Goal: Task Accomplishment & Management: Complete application form

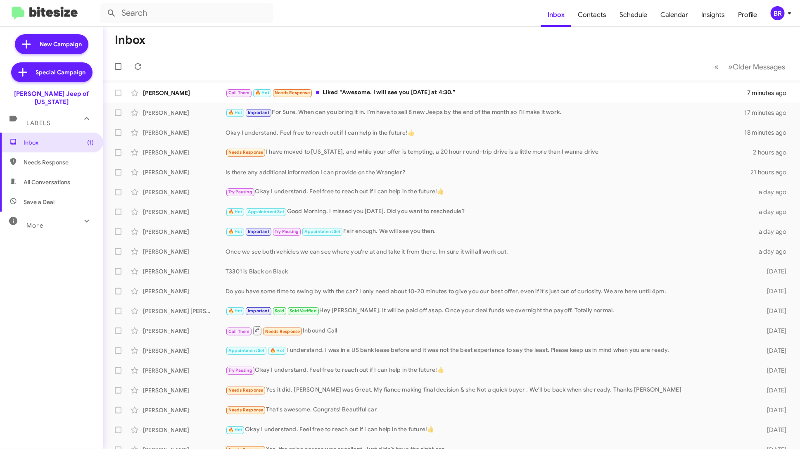
click at [775, 19] on div "BR" at bounding box center [778, 13] width 14 height 14
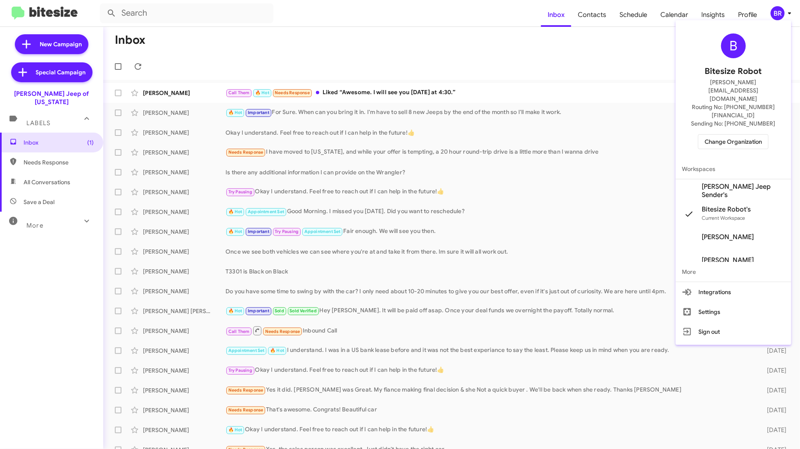
click at [741, 135] on span "Change Organization" at bounding box center [732, 142] width 57 height 14
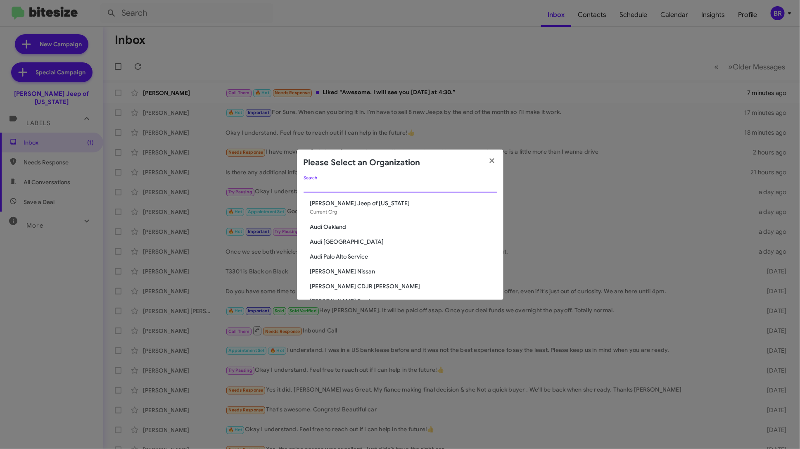
click at [336, 185] on input "Search" at bounding box center [400, 186] width 193 height 7
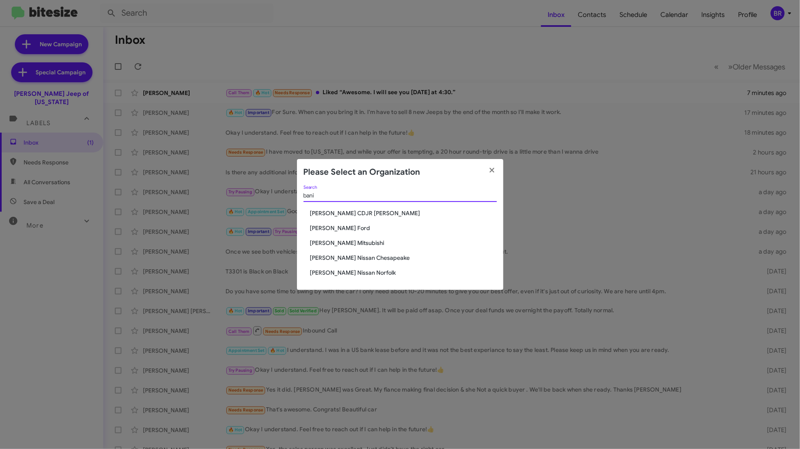
type input "bani"
click at [346, 227] on span "[PERSON_NAME] Ford" at bounding box center [403, 228] width 187 height 8
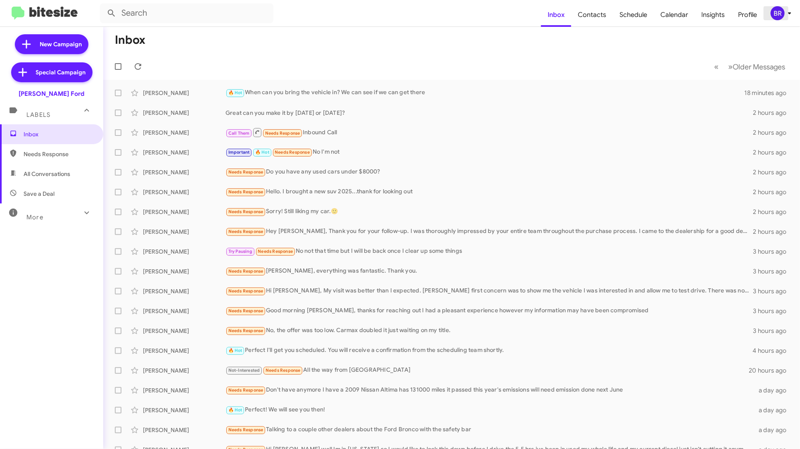
click at [787, 8] on icon at bounding box center [790, 13] width 10 height 10
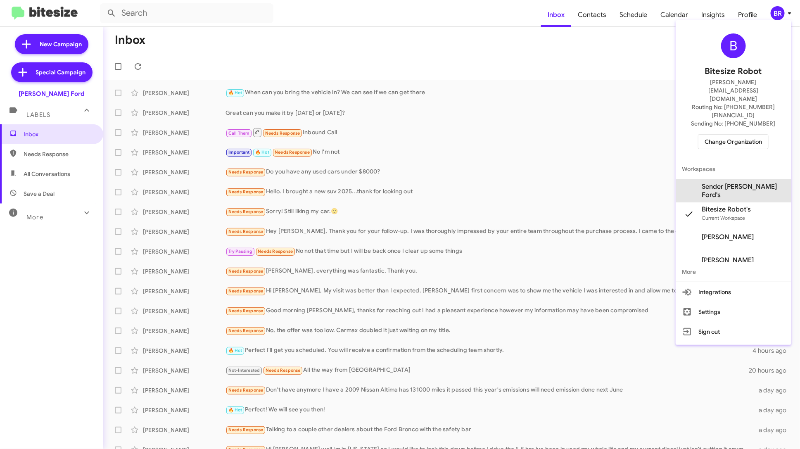
click at [749, 183] on span "Sender Banister Ford's" at bounding box center [743, 191] width 83 height 17
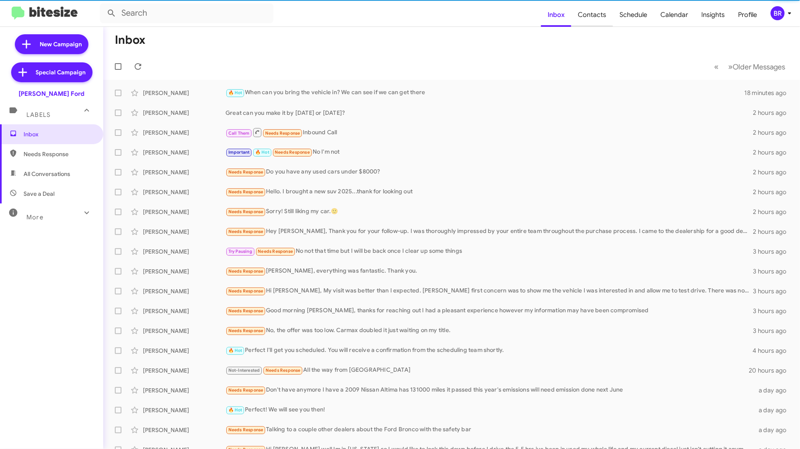
click at [598, 17] on span "Contacts" at bounding box center [592, 15] width 42 height 24
type input "in:groups"
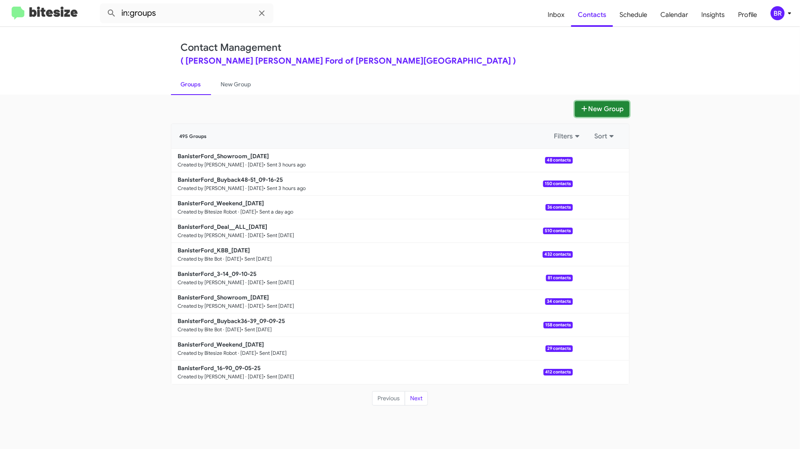
click at [596, 104] on button "New Group" at bounding box center [602, 109] width 55 height 16
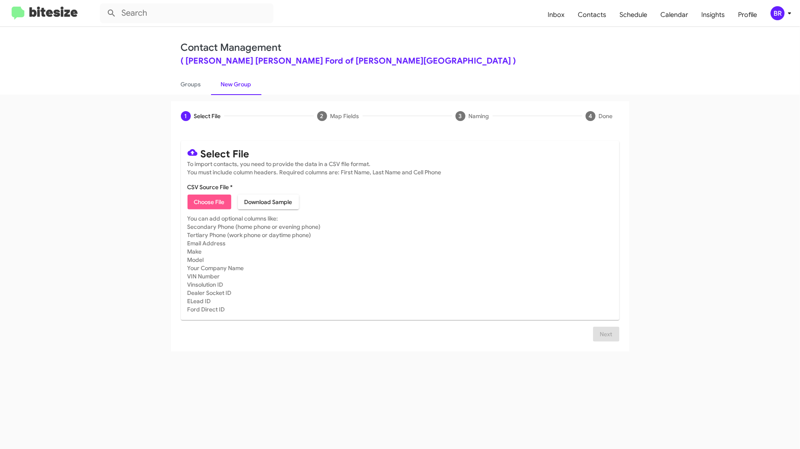
click at [218, 196] on span "Choose File" at bounding box center [209, 201] width 31 height 15
type input "BanisterFord_OptSep2016-Sep2017_091625"
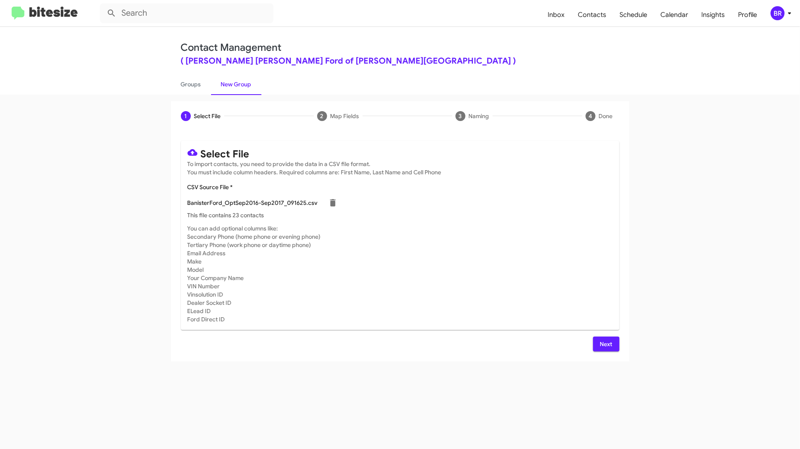
click at [611, 346] on span "Next" at bounding box center [606, 344] width 13 height 15
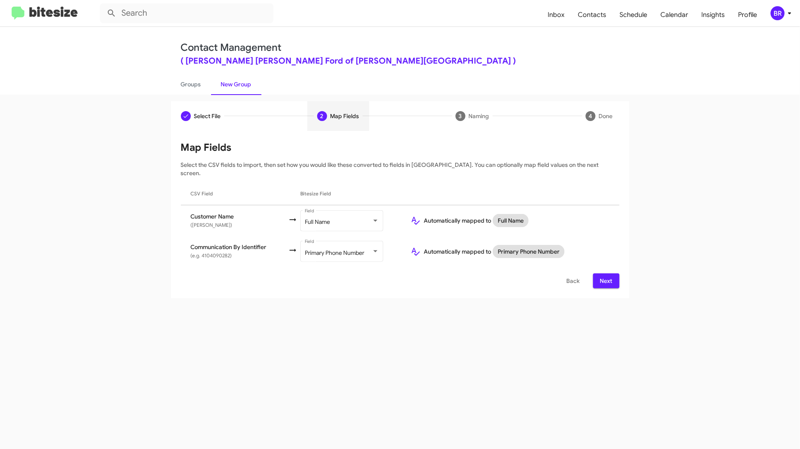
click at [604, 273] on span "Next" at bounding box center [606, 280] width 13 height 15
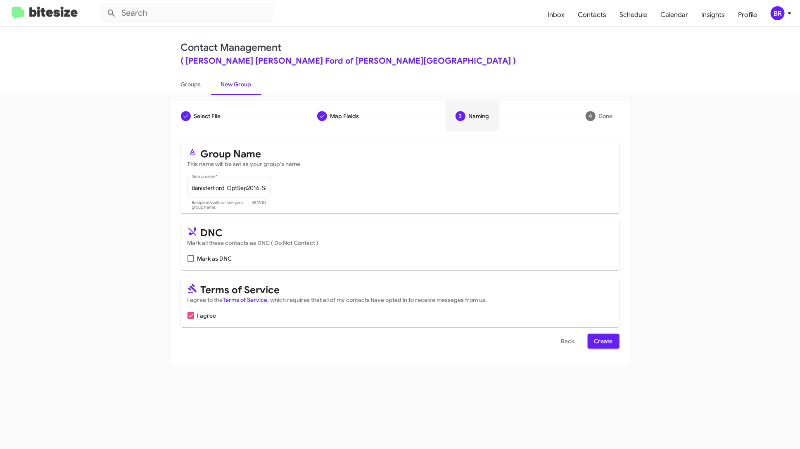
click at [216, 263] on mat-card "DNC Mark all these contacts as DNC ( Do Not Contact ) [PERSON_NAME] as DNC" at bounding box center [400, 245] width 439 height 50
click at [218, 258] on span "Mark as DNC" at bounding box center [214, 259] width 35 height 10
click at [191, 262] on input "Mark as DNC" at bounding box center [190, 262] width 0 height 0
checkbox input "true"
click at [595, 338] on span "Create" at bounding box center [603, 341] width 19 height 15
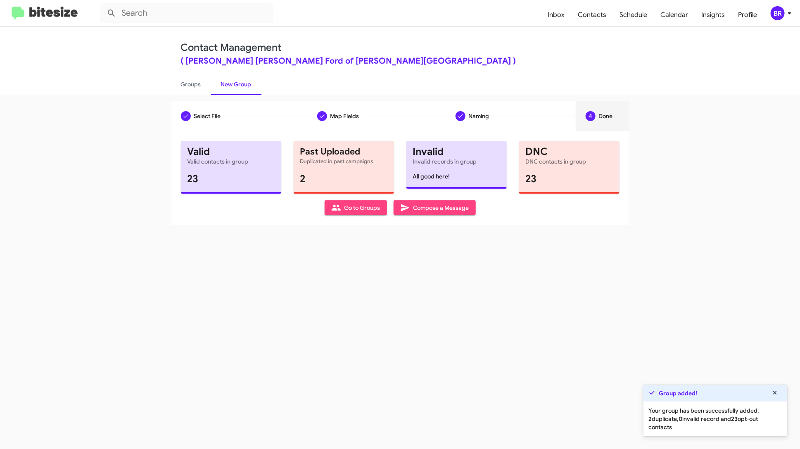
click at [364, 207] on span "Go to Groups" at bounding box center [355, 207] width 49 height 15
type input "in:groups"
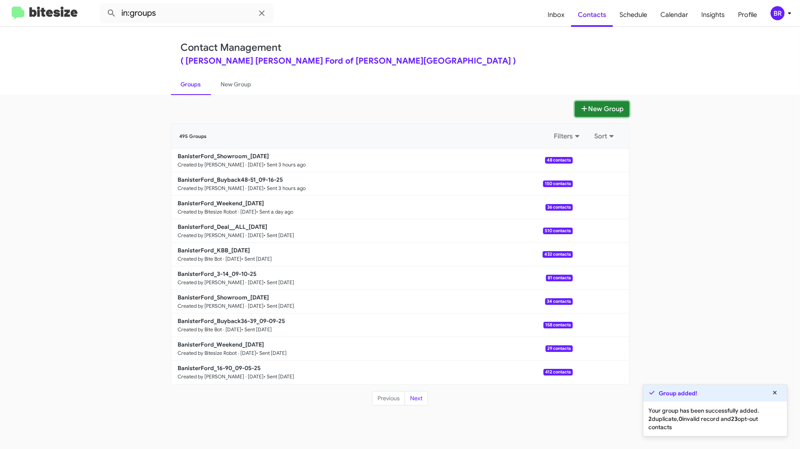
click at [594, 114] on button "New Group" at bounding box center [602, 109] width 55 height 16
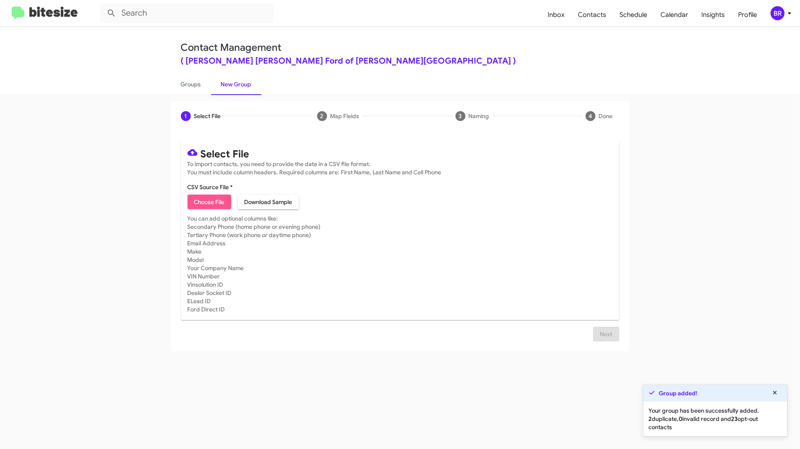
click at [206, 202] on span "Choose File" at bounding box center [209, 201] width 31 height 15
type input "BanFord_OptSep2017-May2018_091625"
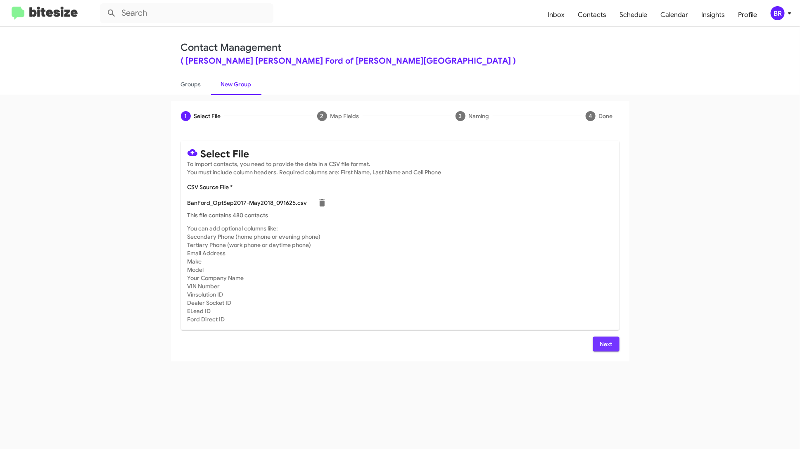
click at [614, 341] on button "Next" at bounding box center [606, 344] width 26 height 15
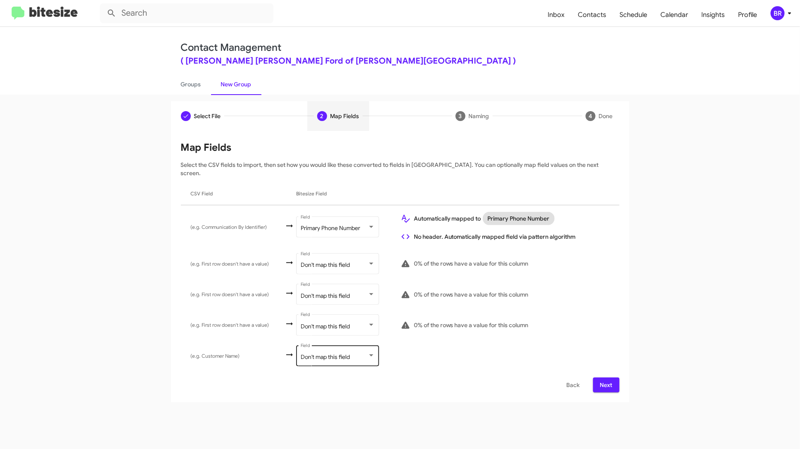
click at [353, 345] on div "Don't map this field Field" at bounding box center [338, 355] width 74 height 23
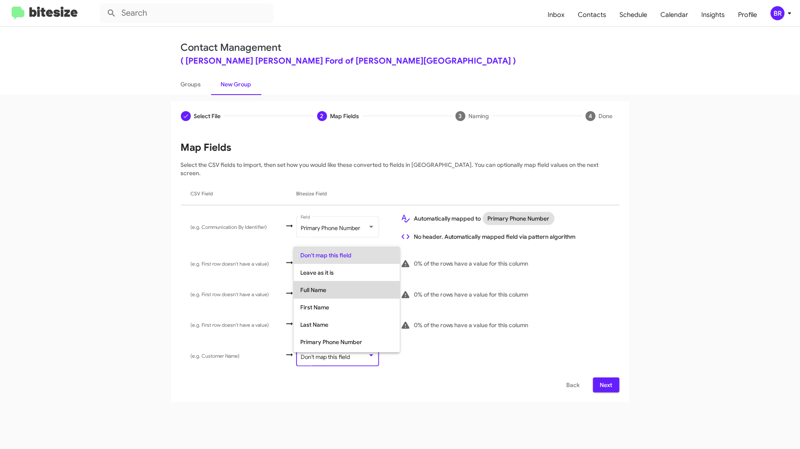
click at [353, 292] on span "Full Name" at bounding box center [346, 289] width 93 height 17
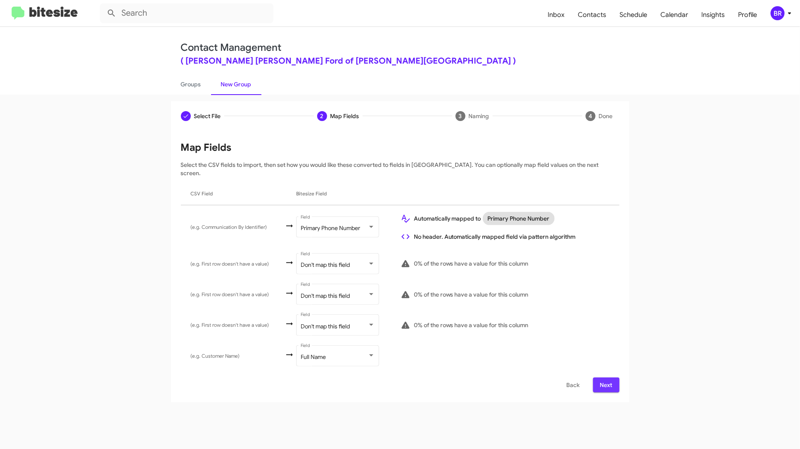
click at [609, 377] on span "Next" at bounding box center [606, 384] width 13 height 15
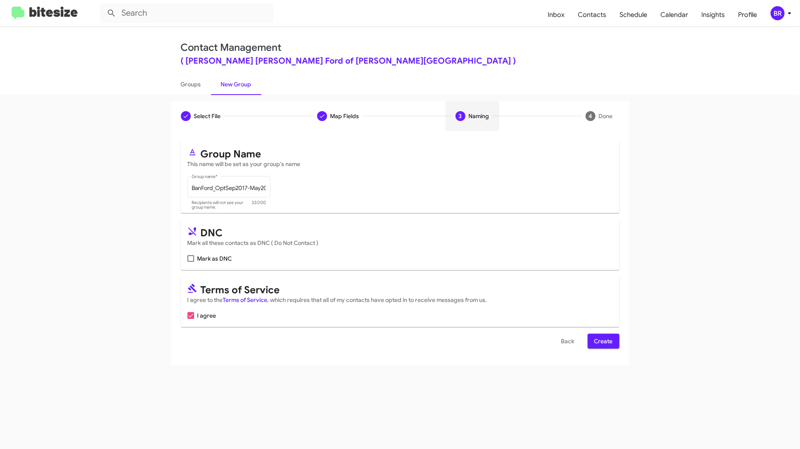
click at [226, 254] on span "Mark as DNC" at bounding box center [214, 259] width 35 height 10
click at [191, 262] on input "Mark as DNC" at bounding box center [190, 262] width 0 height 0
checkbox input "true"
click at [615, 340] on button "Create" at bounding box center [604, 341] width 32 height 15
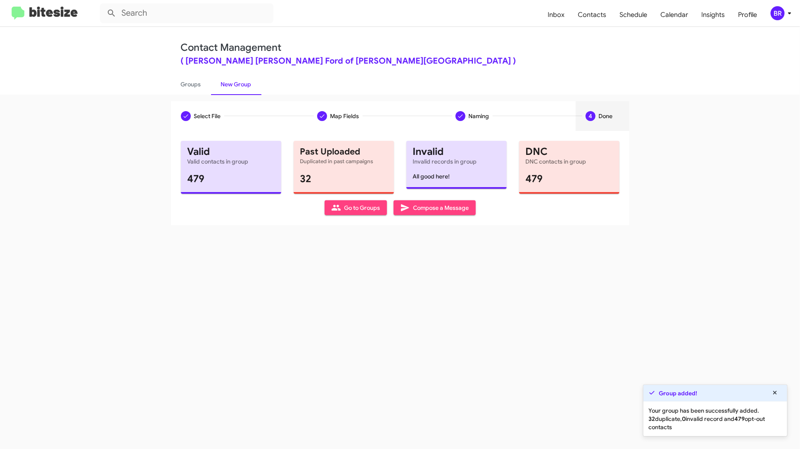
click at [363, 206] on span "Go to Groups" at bounding box center [355, 207] width 49 height 15
type input "in:groups"
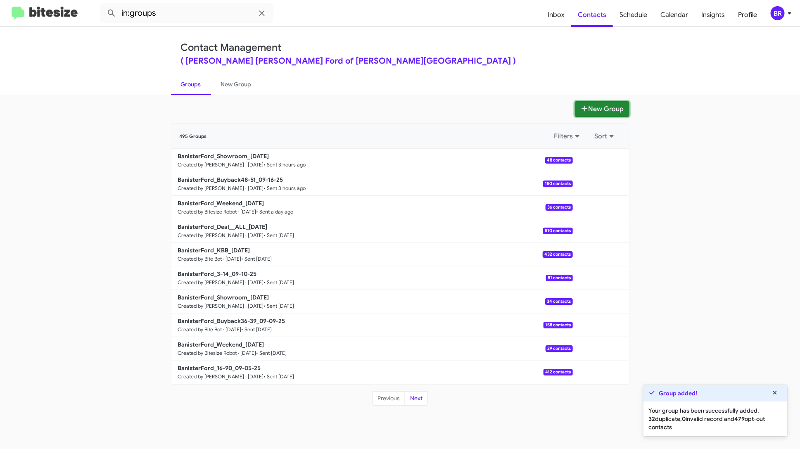
click at [596, 109] on button "New Group" at bounding box center [602, 109] width 55 height 16
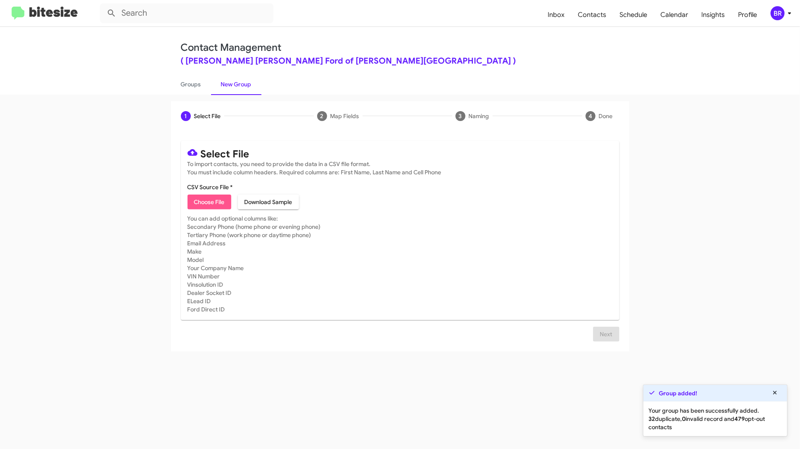
click at [213, 200] on span "Choose File" at bounding box center [209, 201] width 31 height 15
type input "BanFord_OptMay2018-Aug2019_091625"
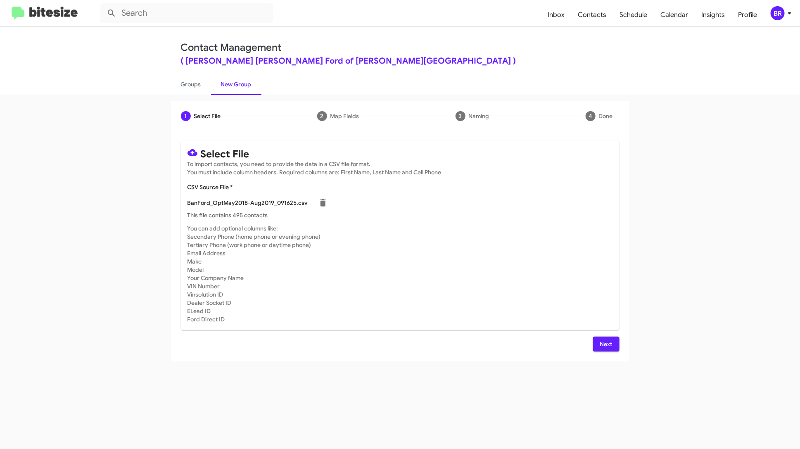
click at [613, 344] on button "Next" at bounding box center [606, 344] width 26 height 15
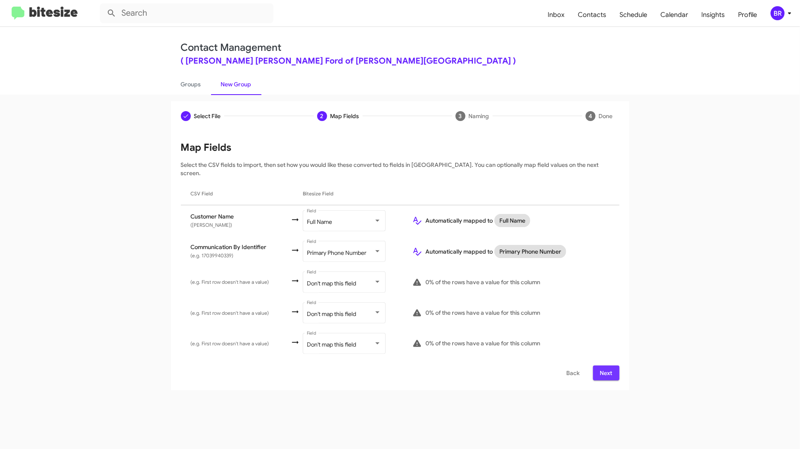
click at [609, 365] on span "Next" at bounding box center [606, 372] width 13 height 15
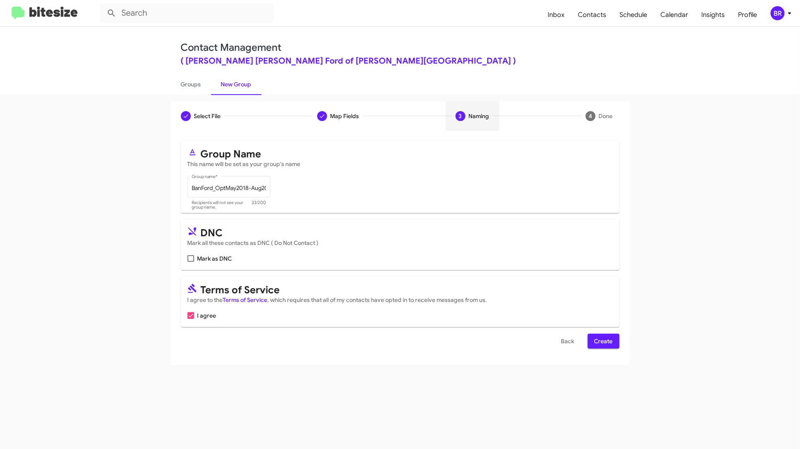
click at [203, 259] on span "Mark as DNC" at bounding box center [214, 259] width 35 height 10
click at [191, 262] on input "Mark as DNC" at bounding box center [190, 262] width 0 height 0
checkbox input "true"
click at [600, 346] on span "Create" at bounding box center [603, 341] width 19 height 15
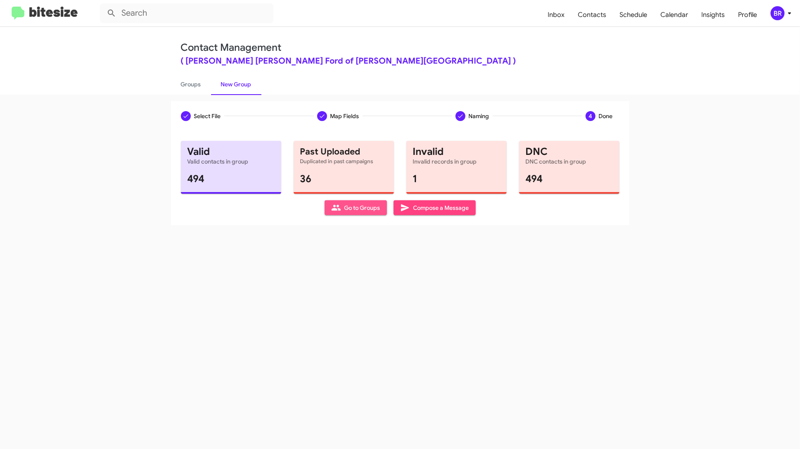
click at [355, 211] on span "Go to Groups" at bounding box center [355, 207] width 49 height 15
type input "in:groups"
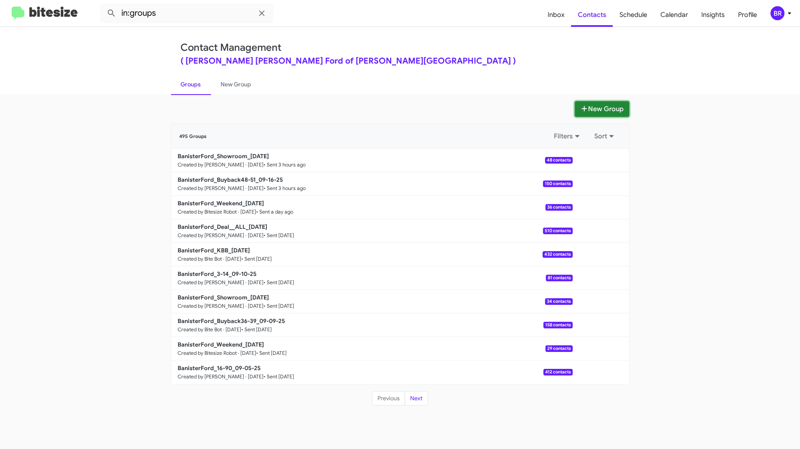
click at [587, 113] on button "New Group" at bounding box center [602, 109] width 55 height 16
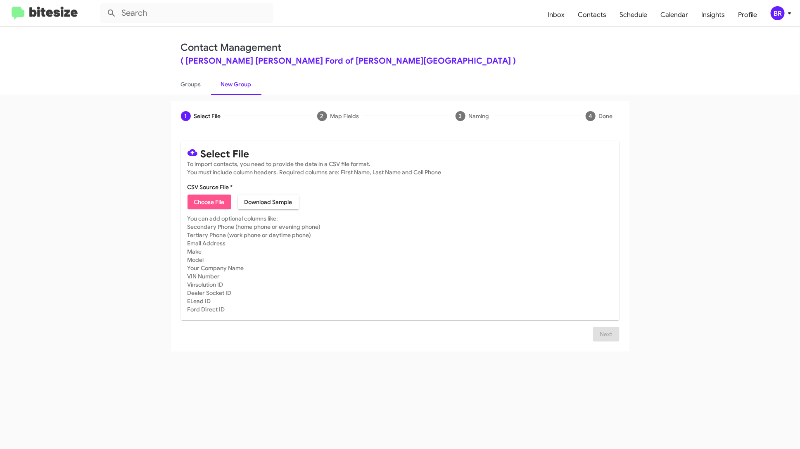
click at [207, 205] on span "Choose File" at bounding box center [209, 201] width 31 height 15
type input "BanFord_OptAug2019-[DATE]"
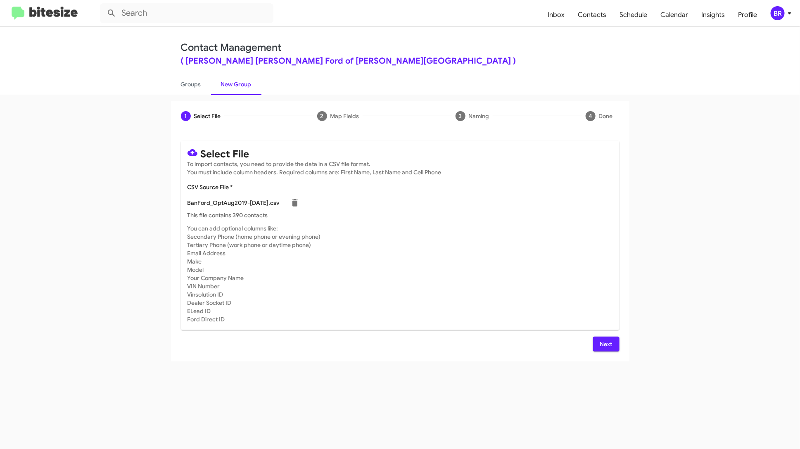
click at [603, 341] on span "Next" at bounding box center [606, 344] width 13 height 15
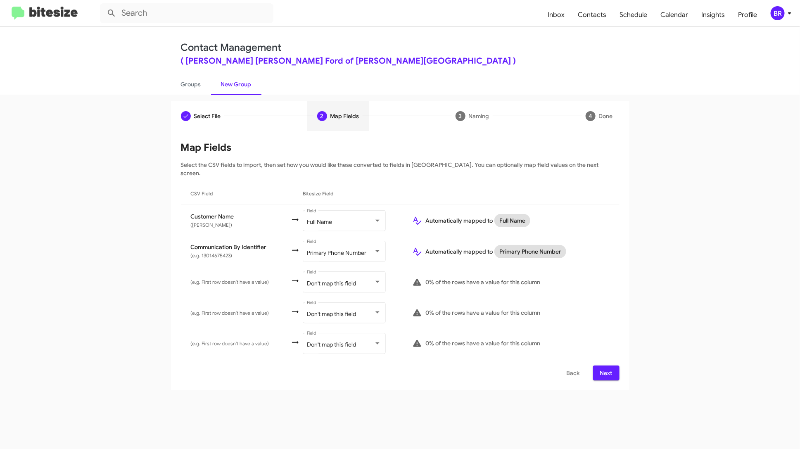
click at [607, 365] on span "Next" at bounding box center [606, 372] width 13 height 15
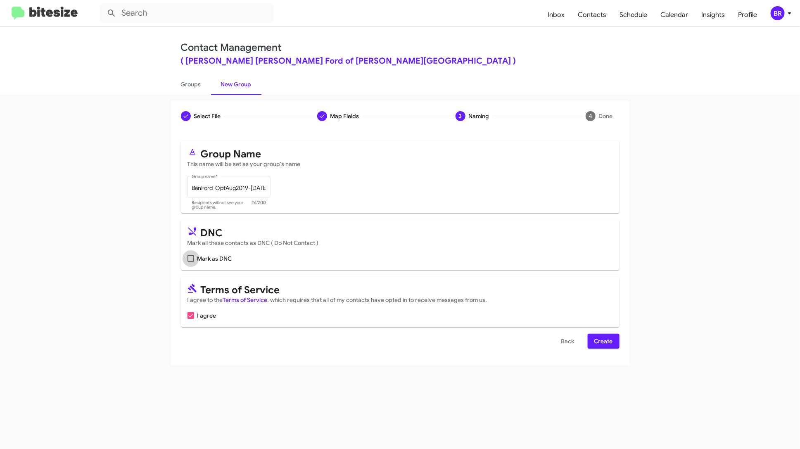
click at [228, 260] on span "Mark as DNC" at bounding box center [214, 259] width 35 height 10
click at [191, 262] on input "Mark as DNC" at bounding box center [190, 262] width 0 height 0
checkbox input "true"
click at [610, 337] on span "Create" at bounding box center [603, 341] width 19 height 15
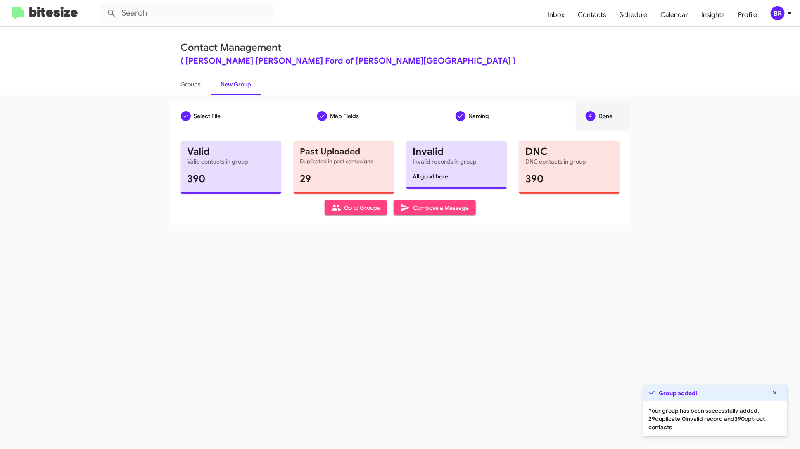
click at [362, 209] on span "Go to Groups" at bounding box center [355, 207] width 49 height 15
type input "in:groups"
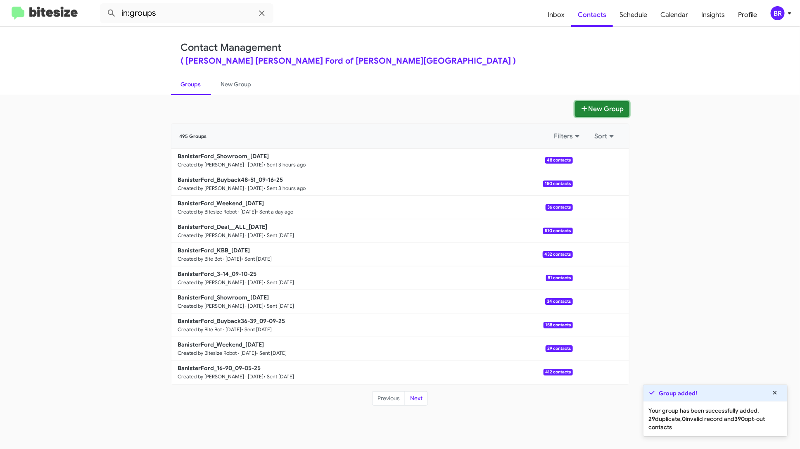
click at [593, 106] on button "New Group" at bounding box center [602, 109] width 55 height 16
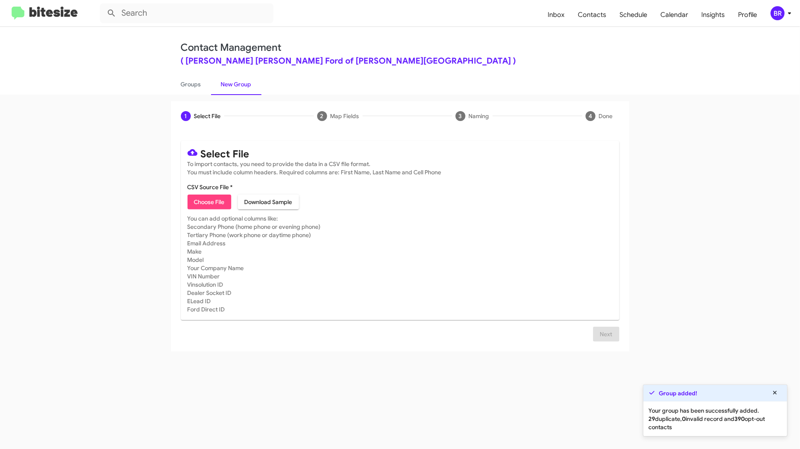
click at [214, 207] on span "Choose File" at bounding box center [209, 201] width 31 height 15
type input "BanFord_May2020-Nov2020opt_091625"
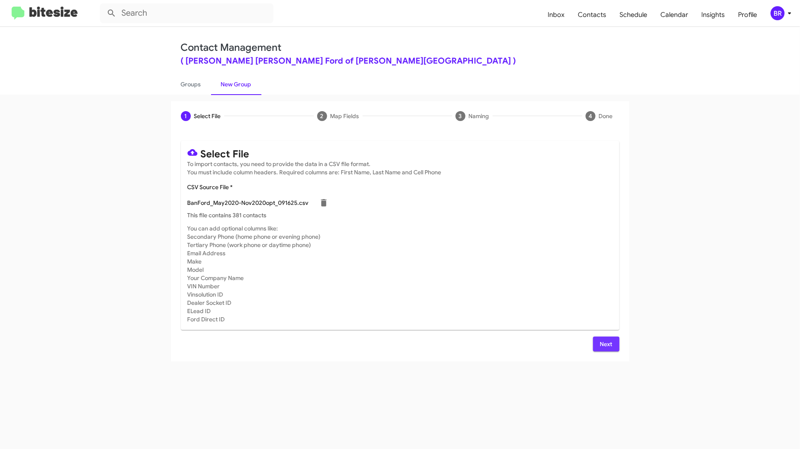
click at [607, 345] on span "Next" at bounding box center [606, 344] width 13 height 15
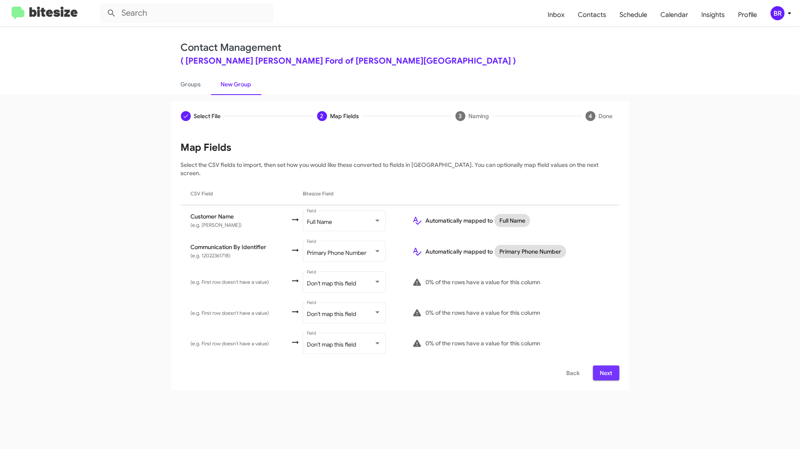
click at [602, 365] on span "Next" at bounding box center [606, 372] width 13 height 15
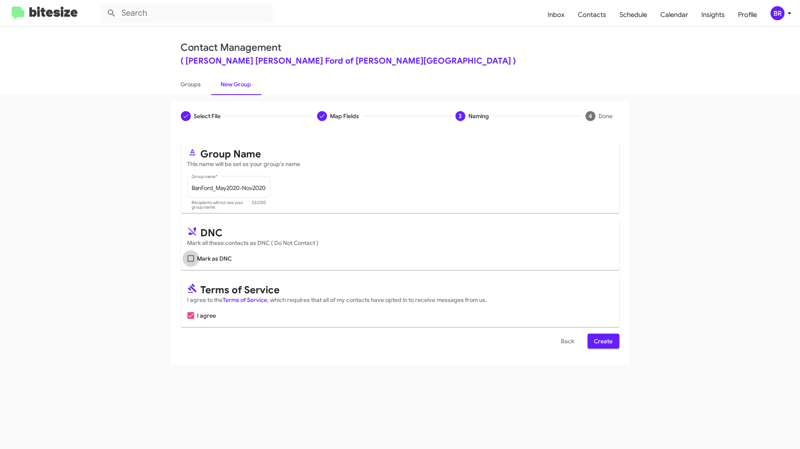
click at [220, 256] on span "Mark as DNC" at bounding box center [214, 259] width 35 height 10
click at [191, 262] on input "Mark as DNC" at bounding box center [190, 262] width 0 height 0
checkbox input "true"
click at [600, 338] on span "Create" at bounding box center [603, 341] width 19 height 15
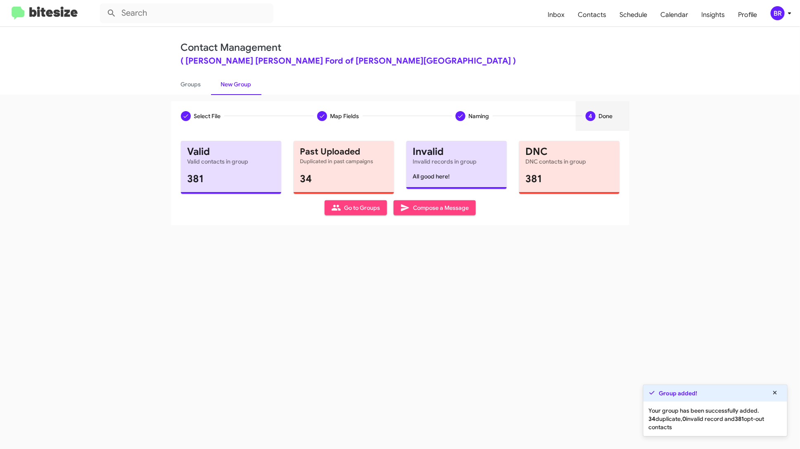
click at [365, 212] on span "Go to Groups" at bounding box center [355, 207] width 49 height 15
type input "in:groups"
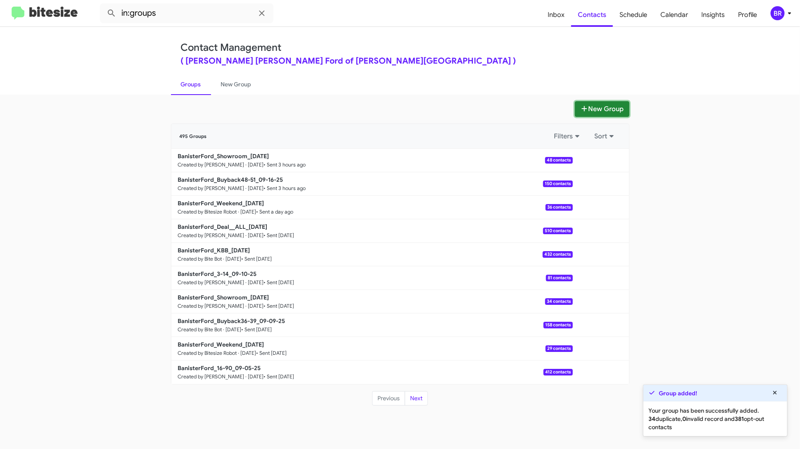
click at [598, 113] on button "New Group" at bounding box center [602, 109] width 55 height 16
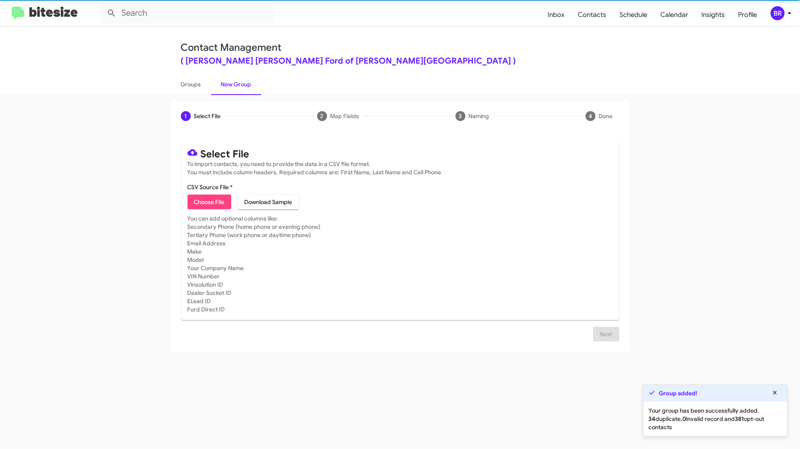
click at [206, 197] on span "Choose File" at bounding box center [209, 201] width 31 height 15
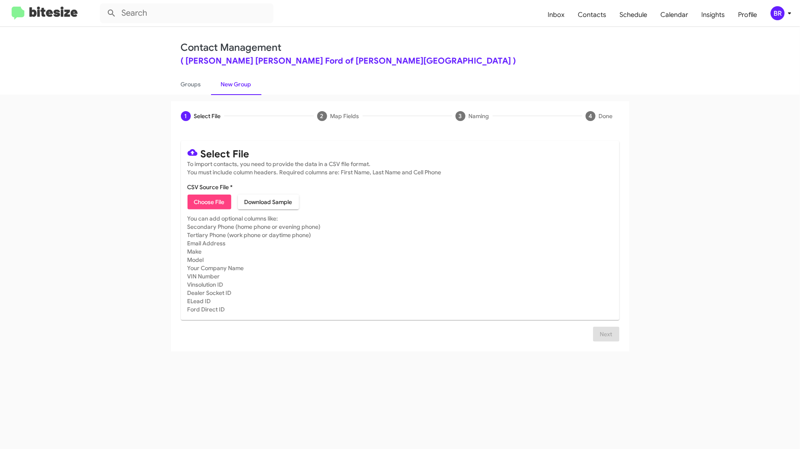
type input "BanFord_May2020-Nov2020opt_091625"
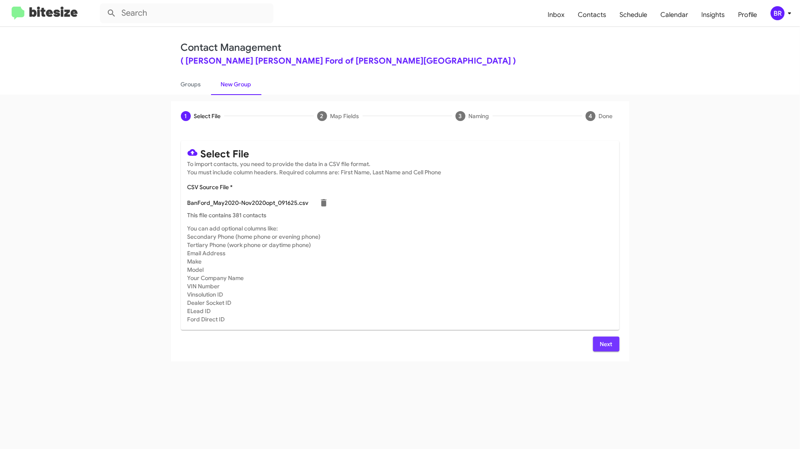
click at [607, 346] on span "Next" at bounding box center [606, 344] width 13 height 15
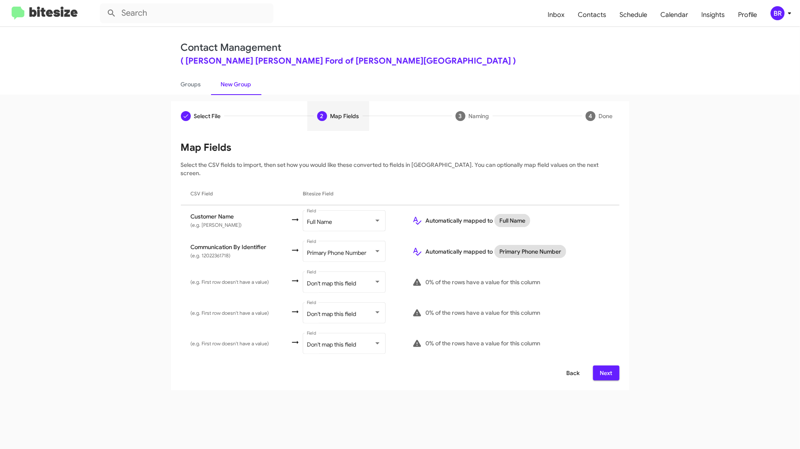
click at [569, 365] on span "Back" at bounding box center [573, 372] width 13 height 15
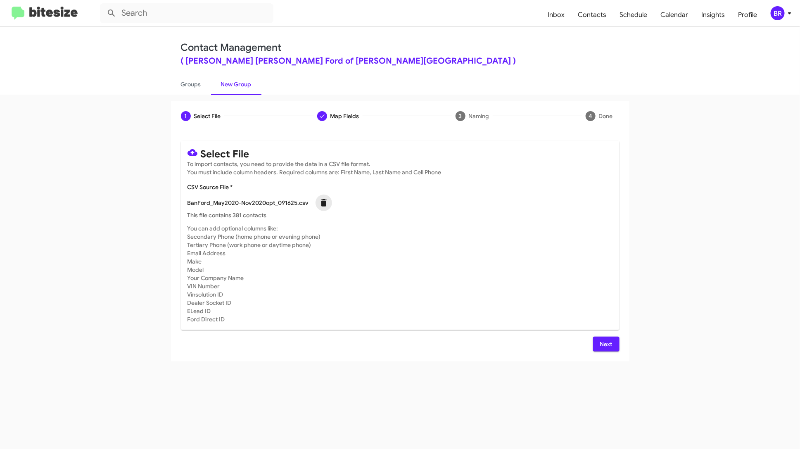
click at [324, 201] on icon at bounding box center [324, 203] width 10 height 10
checkbox input "false"
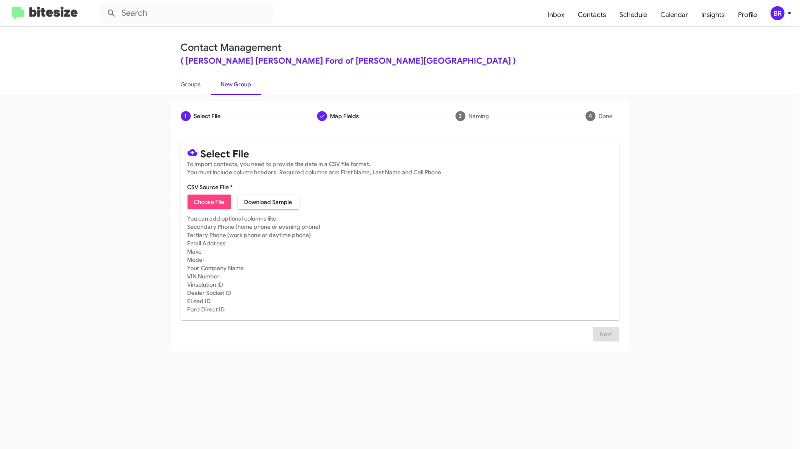
click at [223, 201] on span "Choose File" at bounding box center [209, 201] width 31 height 15
type input "BanFord_OptOct2020-Jun2021_091625"
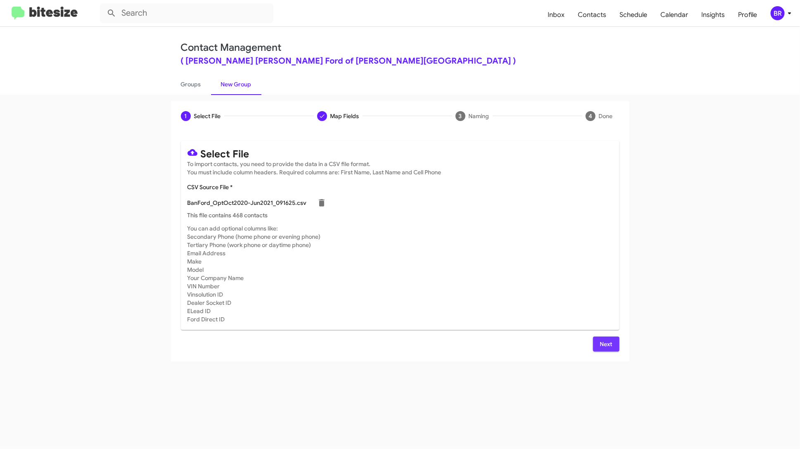
click at [614, 340] on button "Next" at bounding box center [606, 344] width 26 height 15
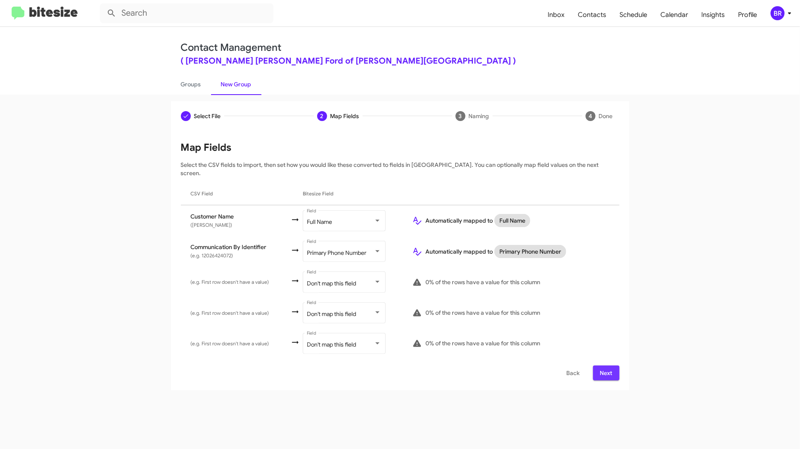
click at [607, 365] on span "Next" at bounding box center [606, 372] width 13 height 15
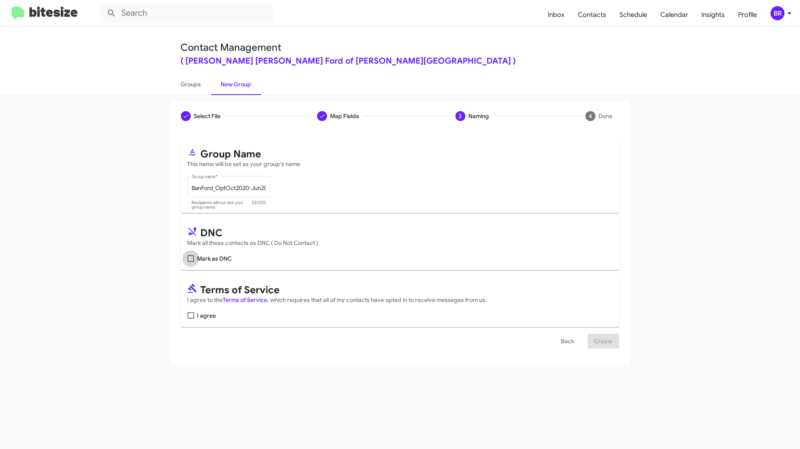
click at [212, 258] on span "Mark as DNC" at bounding box center [214, 259] width 35 height 10
click at [191, 262] on input "Mark as DNC" at bounding box center [190, 262] width 0 height 0
checkbox input "true"
click at [209, 315] on span "I agree" at bounding box center [206, 316] width 19 height 10
click at [191, 319] on input "I agree" at bounding box center [190, 319] width 0 height 0
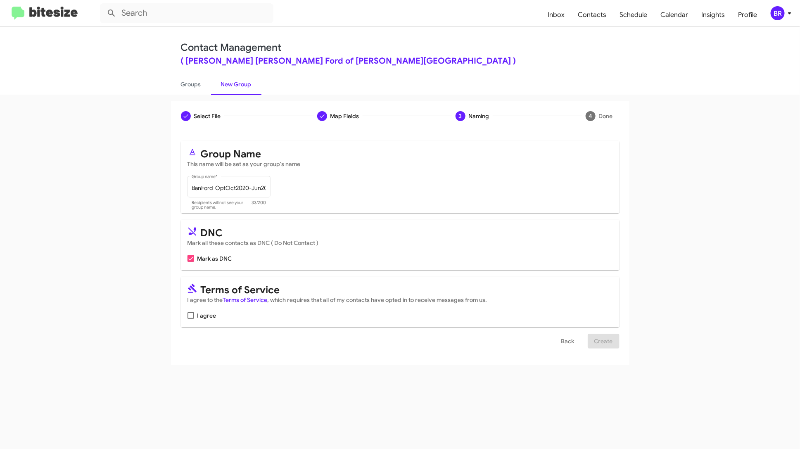
checkbox input "true"
click at [608, 340] on span "Create" at bounding box center [603, 341] width 19 height 15
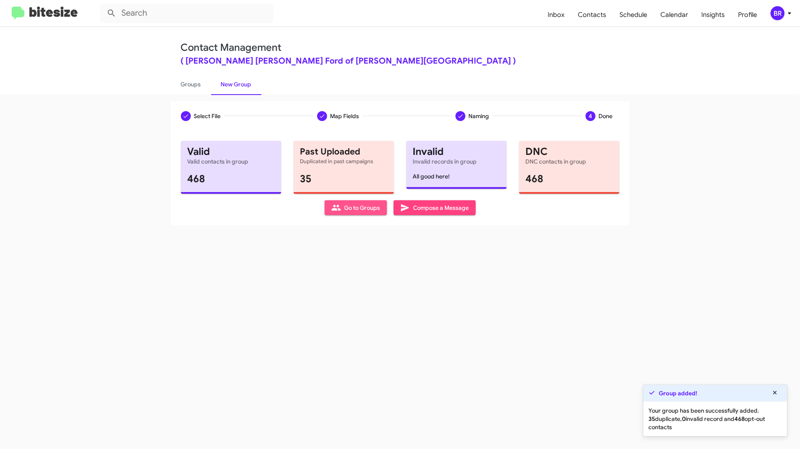
click at [373, 204] on span "Go to Groups" at bounding box center [355, 207] width 49 height 15
type input "in:groups"
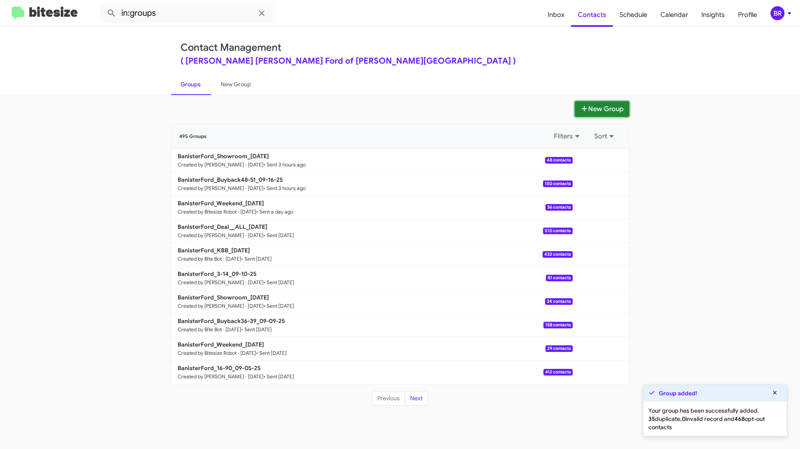
click at [596, 108] on button "New Group" at bounding box center [602, 109] width 55 height 16
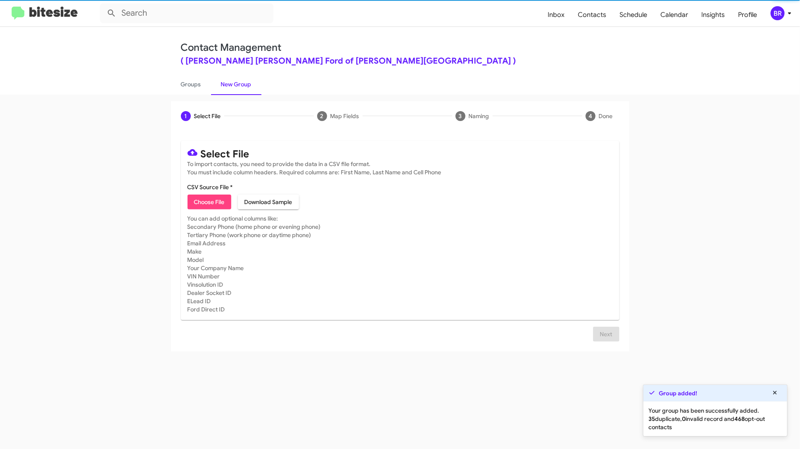
click at [216, 198] on span "Choose File" at bounding box center [209, 201] width 31 height 15
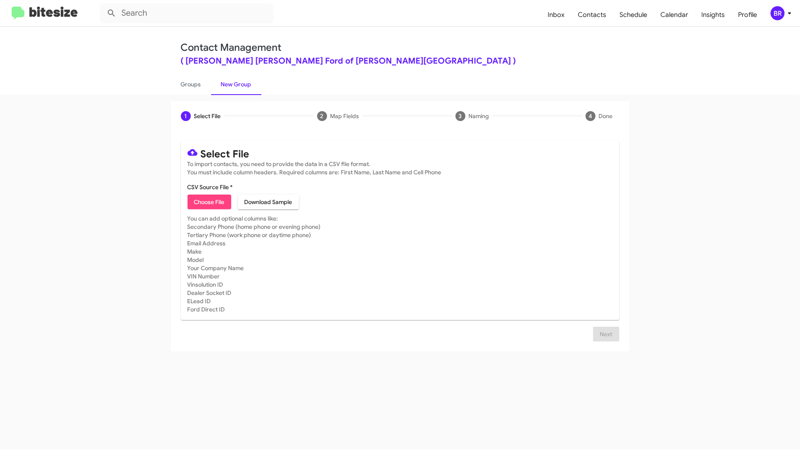
type input "BanFord_OptJun2021-Jan2022_091625"
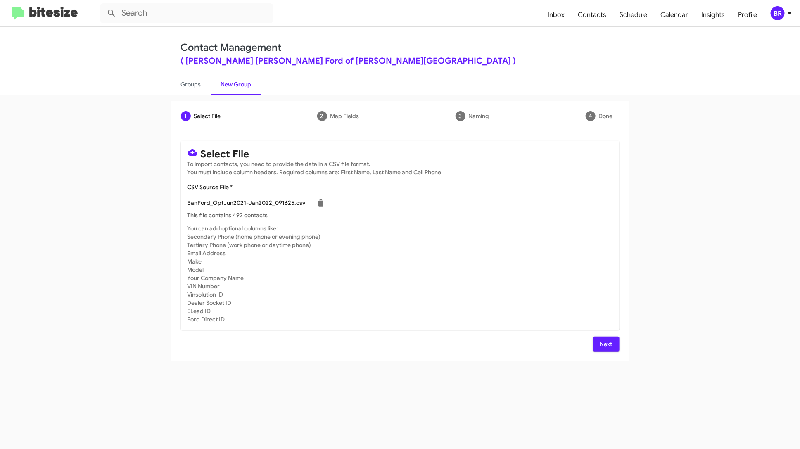
click at [602, 341] on span "Next" at bounding box center [606, 344] width 13 height 15
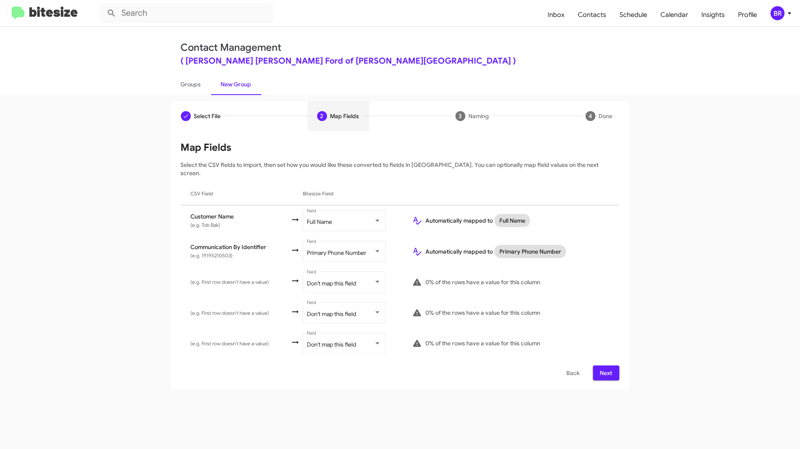
click at [608, 365] on span "Next" at bounding box center [606, 372] width 13 height 15
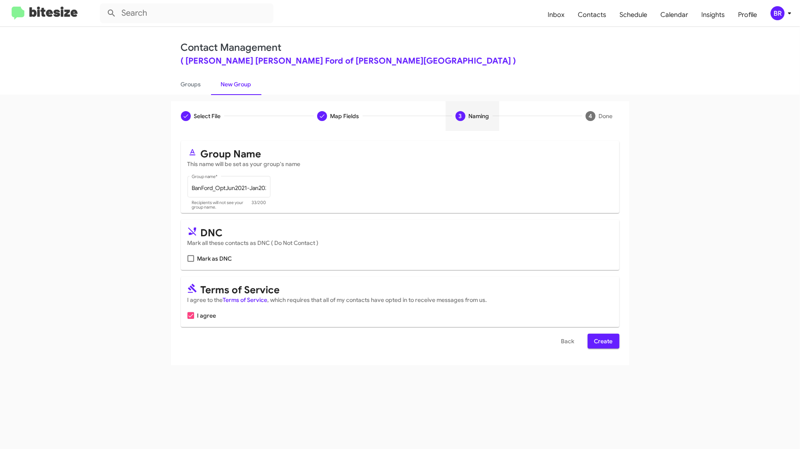
click at [208, 257] on span "Mark as DNC" at bounding box center [214, 259] width 35 height 10
click at [191, 262] on input "Mark as DNC" at bounding box center [190, 262] width 0 height 0
checkbox input "true"
click at [606, 342] on span "Create" at bounding box center [603, 341] width 19 height 15
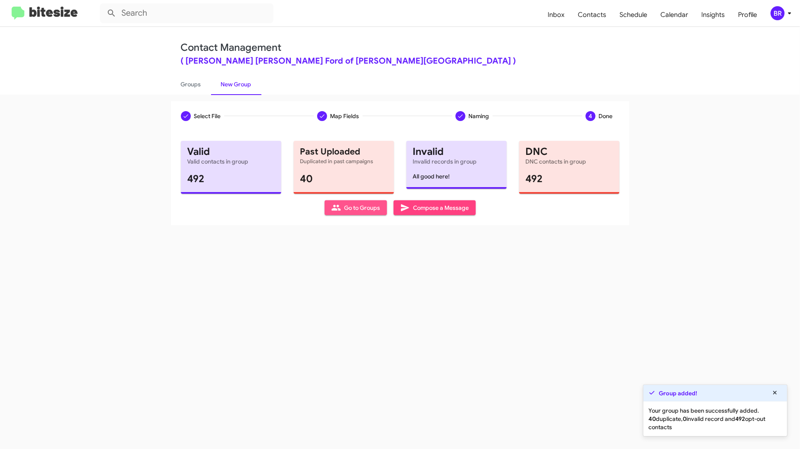
click at [370, 206] on span "Go to Groups" at bounding box center [355, 207] width 49 height 15
type input "in:groups"
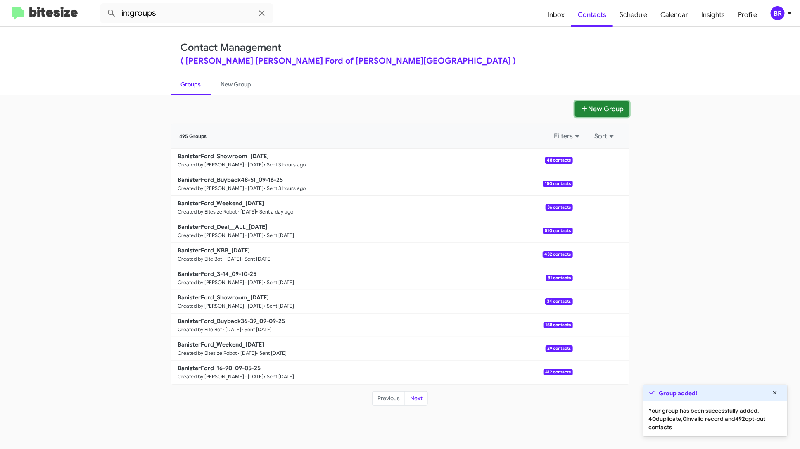
click at [586, 112] on fa-icon at bounding box center [584, 109] width 8 height 8
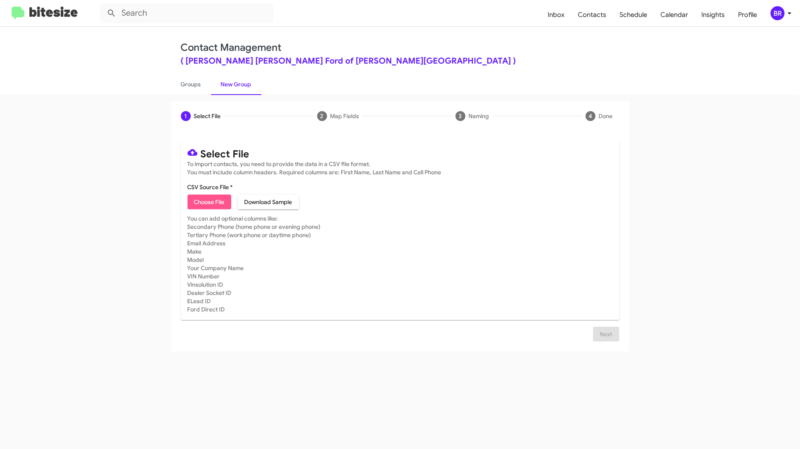
click at [213, 200] on span "Choose File" at bounding box center [209, 201] width 31 height 15
type input "BanFord_OptJan2022-Jul2022_0911625"
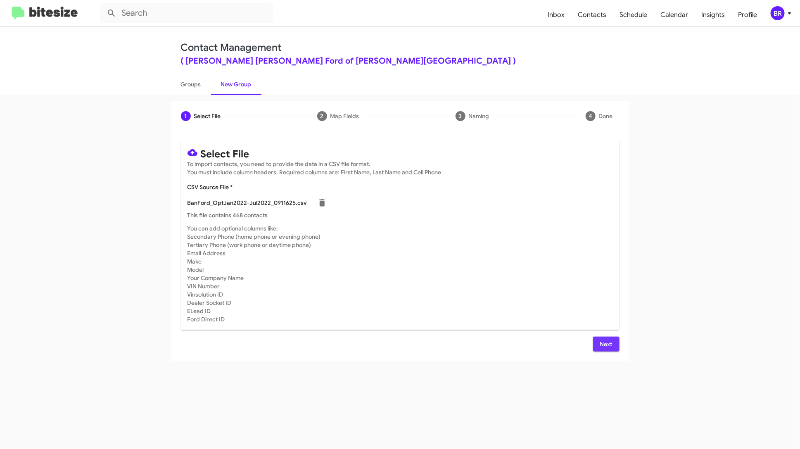
click at [601, 344] on span "Next" at bounding box center [606, 344] width 13 height 15
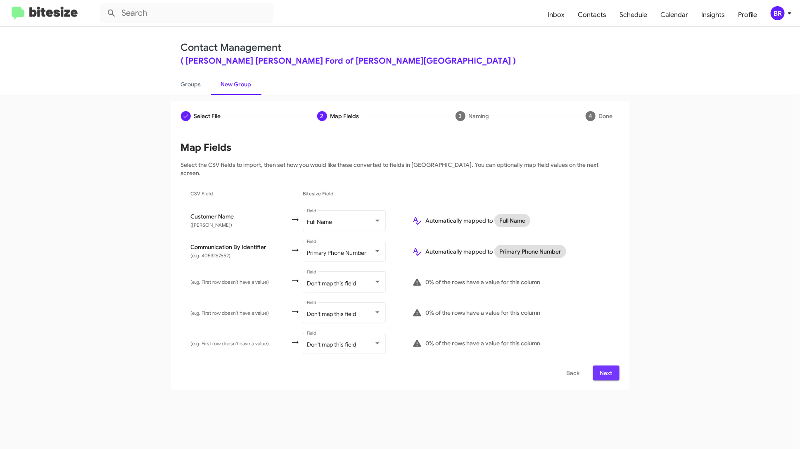
click at [609, 365] on span "Next" at bounding box center [606, 372] width 13 height 15
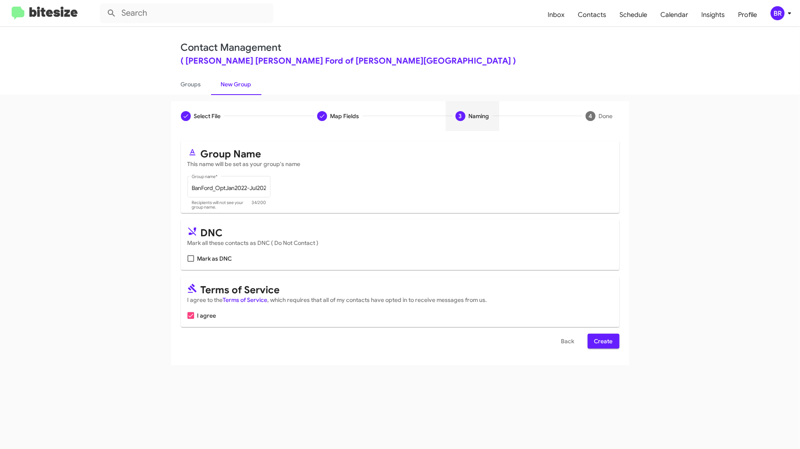
click at [224, 255] on span "Mark as DNC" at bounding box center [214, 259] width 35 height 10
click at [191, 262] on input "Mark as DNC" at bounding box center [190, 262] width 0 height 0
checkbox input "true"
click at [600, 341] on span "Create" at bounding box center [603, 341] width 19 height 15
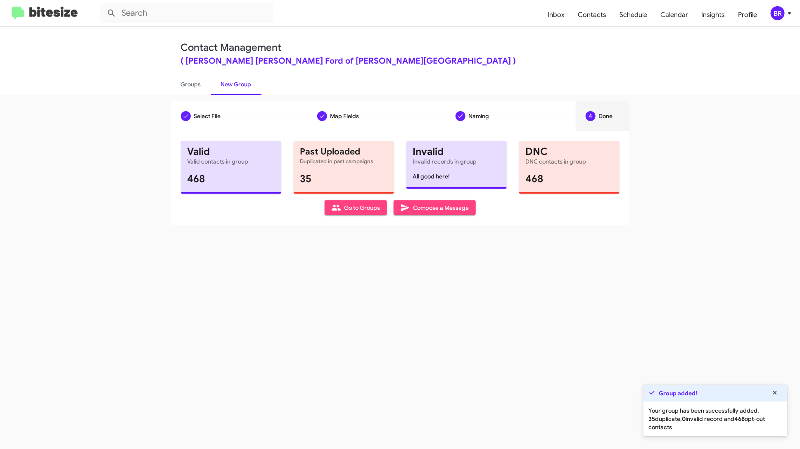
click at [372, 204] on span "Go to Groups" at bounding box center [355, 207] width 49 height 15
type input "in:groups"
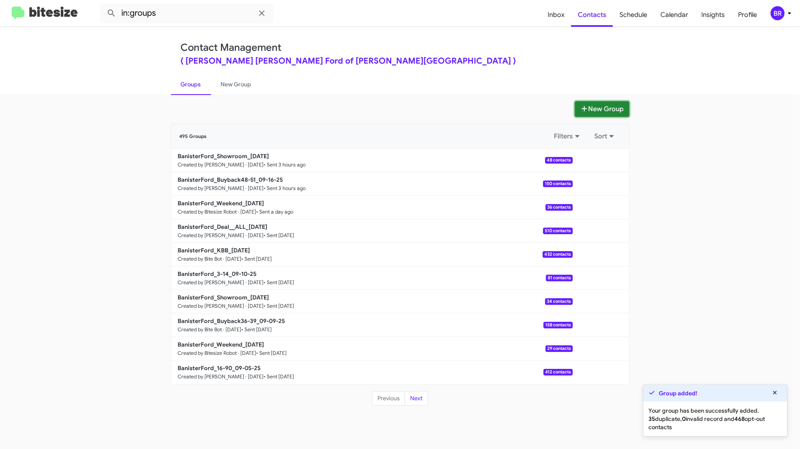
click at [613, 104] on button "New Group" at bounding box center [602, 109] width 55 height 16
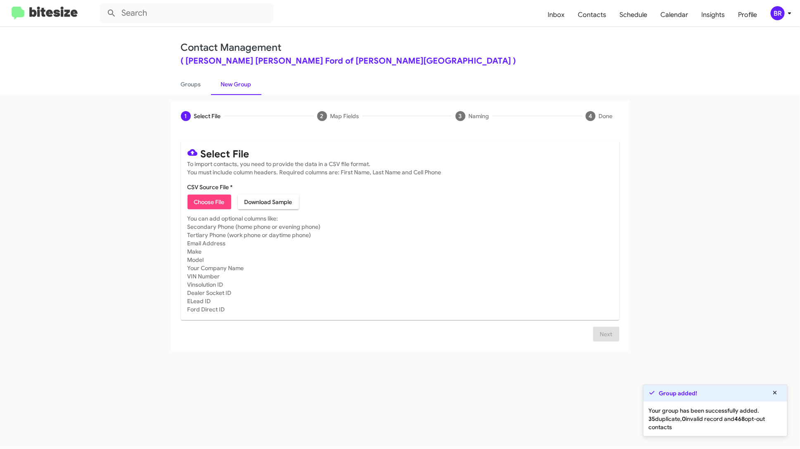
click at [203, 209] on mat-card "Select File To import contacts, you need to provide the data in a CSV file form…" at bounding box center [400, 230] width 439 height 179
click at [207, 205] on span "Choose File" at bounding box center [209, 201] width 31 height 15
type input "BanFord_OptJul22-May23_091625"
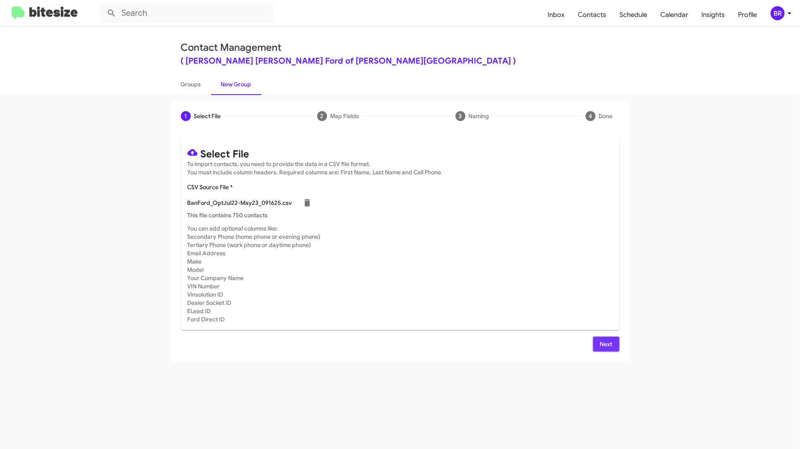
click at [607, 340] on span "Next" at bounding box center [606, 344] width 13 height 15
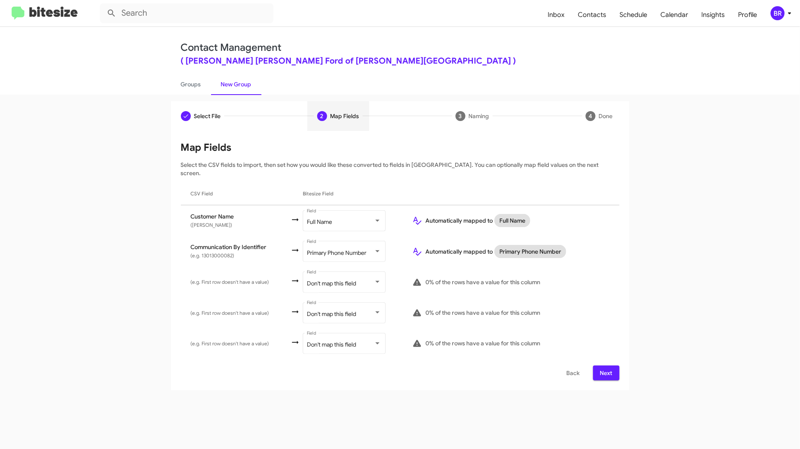
click at [602, 365] on span "Next" at bounding box center [606, 372] width 13 height 15
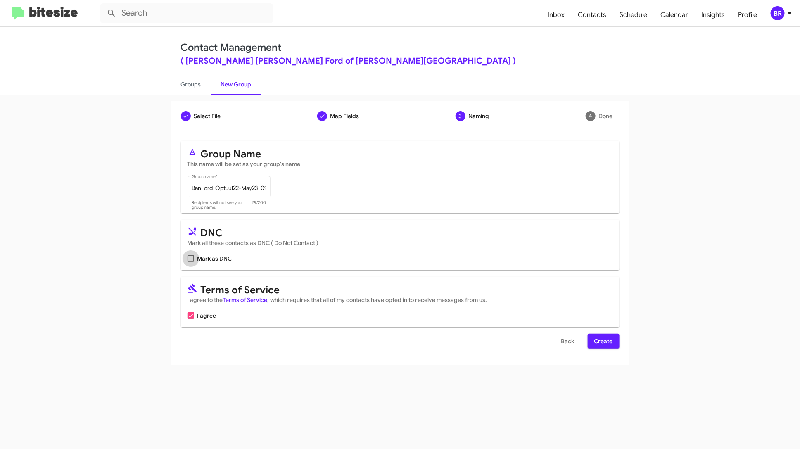
click at [218, 260] on span "Mark as DNC" at bounding box center [214, 259] width 35 height 10
click at [191, 262] on input "Mark as DNC" at bounding box center [190, 262] width 0 height 0
checkbox input "true"
click at [607, 338] on span "Create" at bounding box center [603, 341] width 19 height 15
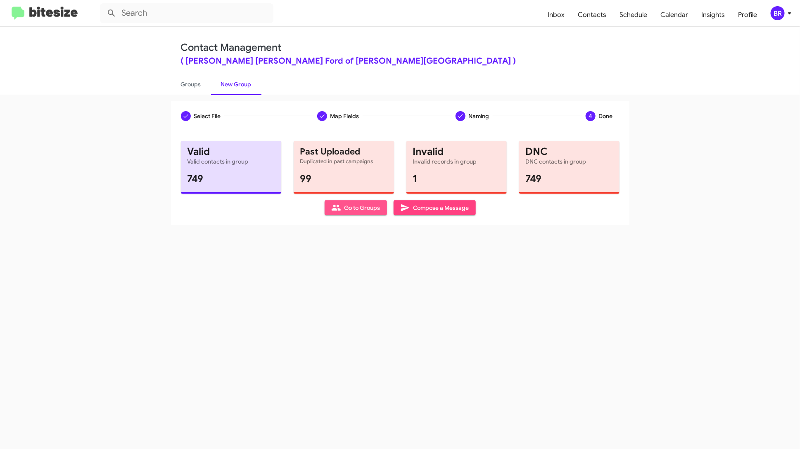
click at [357, 203] on span "Go to Groups" at bounding box center [355, 207] width 49 height 15
type input "in:groups"
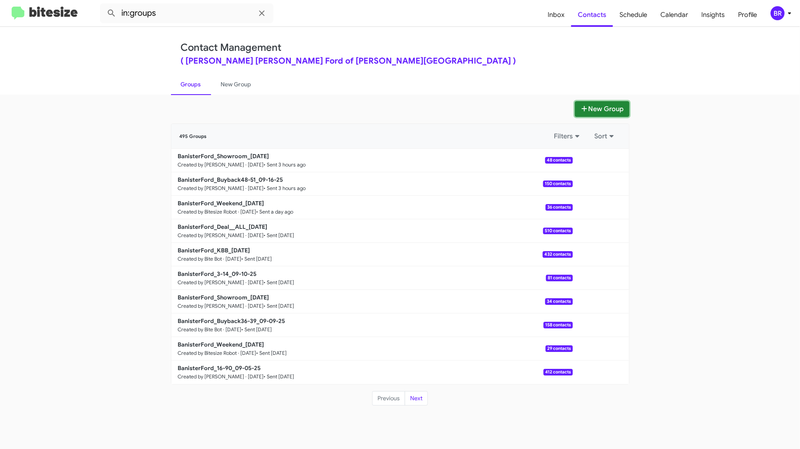
click at [596, 107] on button "New Group" at bounding box center [602, 109] width 55 height 16
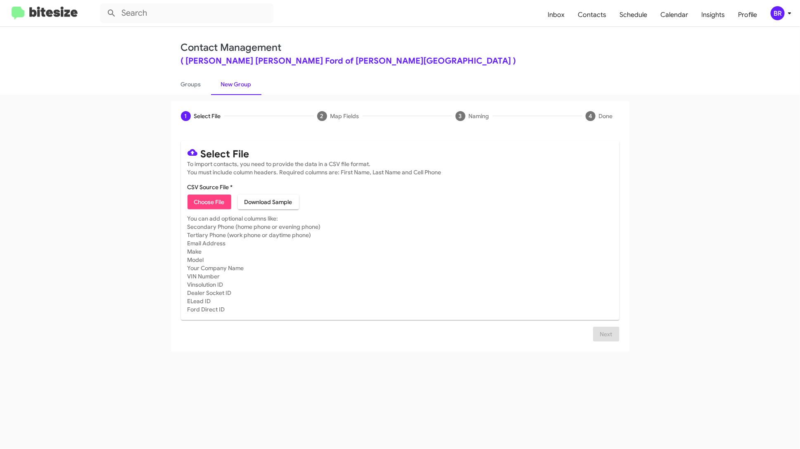
click at [216, 202] on span "Choose File" at bounding box center [209, 201] width 31 height 15
type input "BanFord_OptMay23-Mar24_091625"
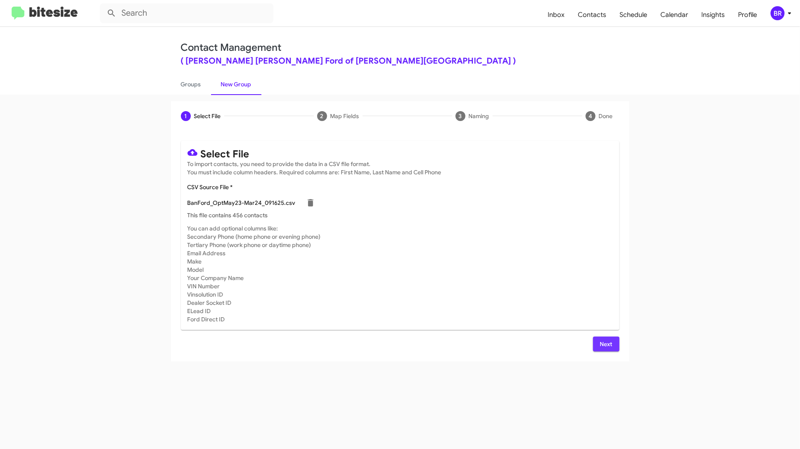
click at [605, 338] on span "Next" at bounding box center [606, 344] width 13 height 15
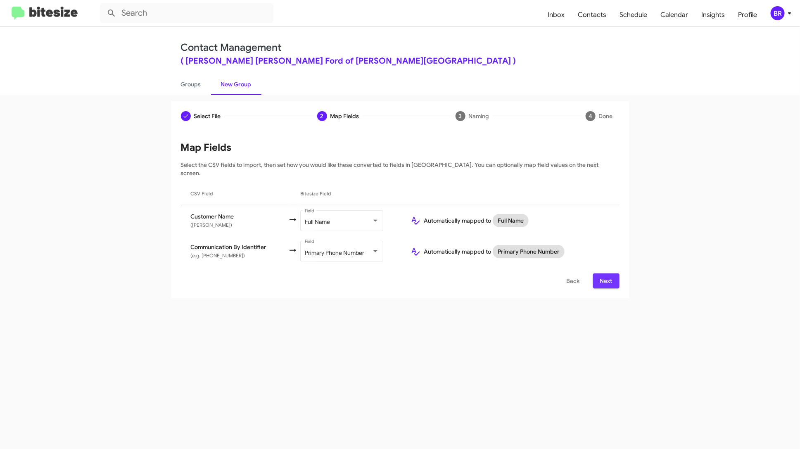
click at [611, 273] on span "Next" at bounding box center [606, 280] width 13 height 15
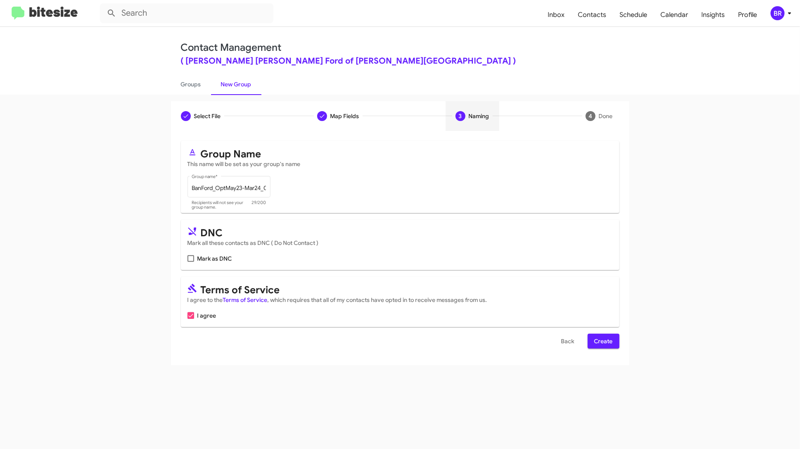
click at [232, 256] on mat-card-content "Mark as DNC" at bounding box center [399, 259] width 425 height 10
click at [228, 256] on span "Mark as DNC" at bounding box center [214, 259] width 35 height 10
click at [191, 262] on input "Mark as DNC" at bounding box center [190, 262] width 0 height 0
checkbox input "true"
click at [606, 338] on span "Create" at bounding box center [603, 341] width 19 height 15
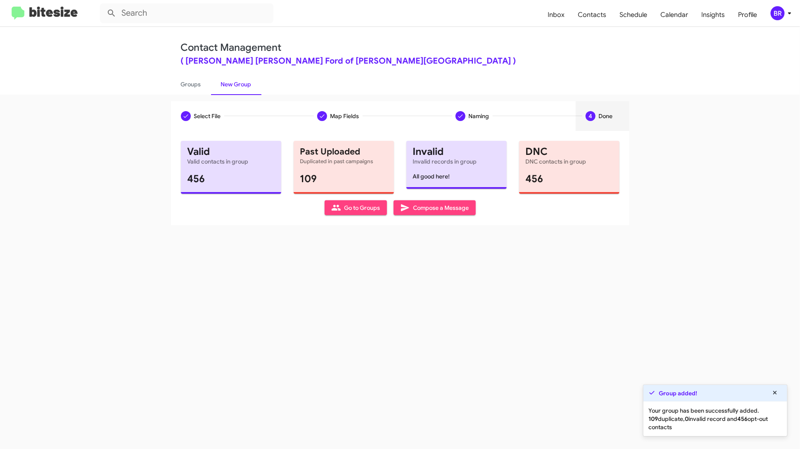
click at [356, 208] on span "Go to Groups" at bounding box center [355, 207] width 49 height 15
type input "in:groups"
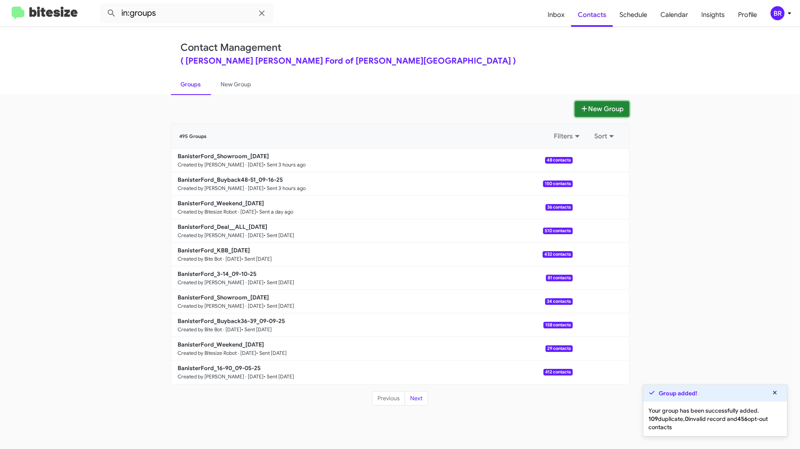
click at [588, 105] on button "New Group" at bounding box center [602, 109] width 55 height 16
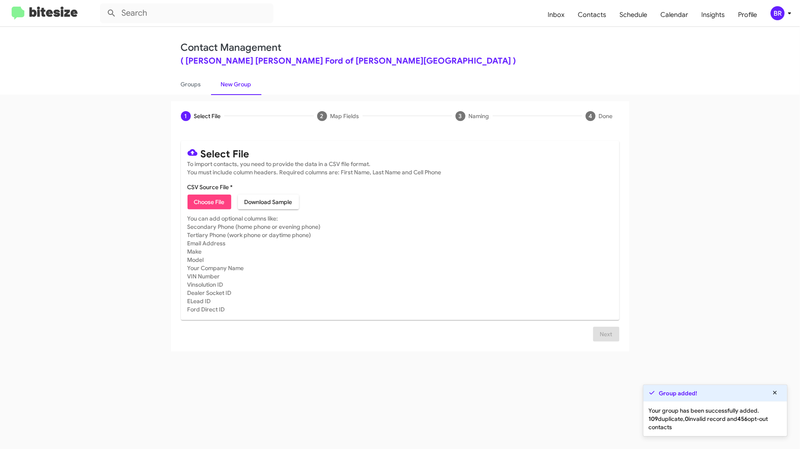
click at [224, 204] on span "Choose File" at bounding box center [209, 201] width 31 height 15
click at [219, 204] on span "Choose File" at bounding box center [209, 201] width 31 height 15
click at [208, 203] on span "Choose File" at bounding box center [209, 201] width 31 height 15
type input "Untitled spreadsheet - Sheet1"
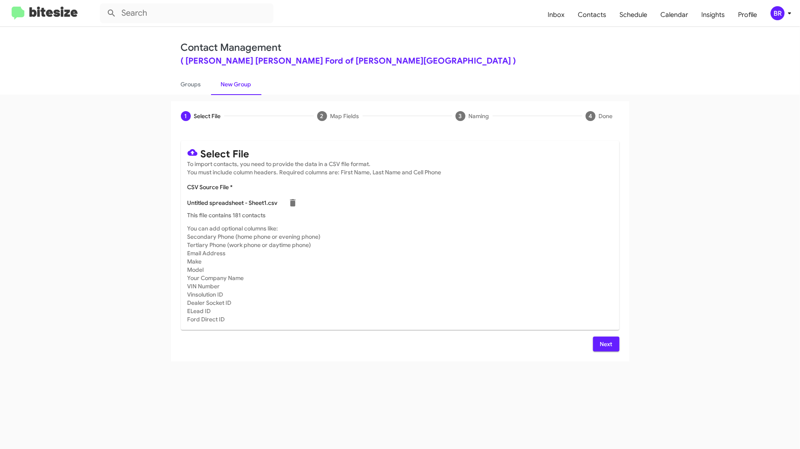
click at [607, 340] on span "Next" at bounding box center [606, 344] width 13 height 15
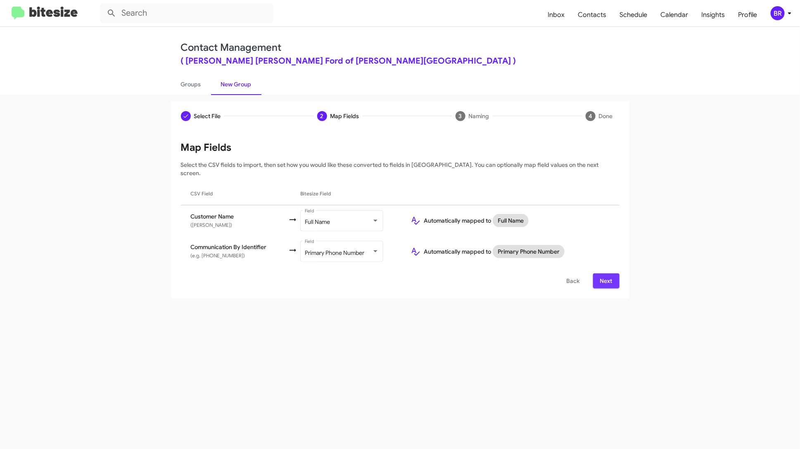
click at [608, 273] on span "Next" at bounding box center [606, 280] width 13 height 15
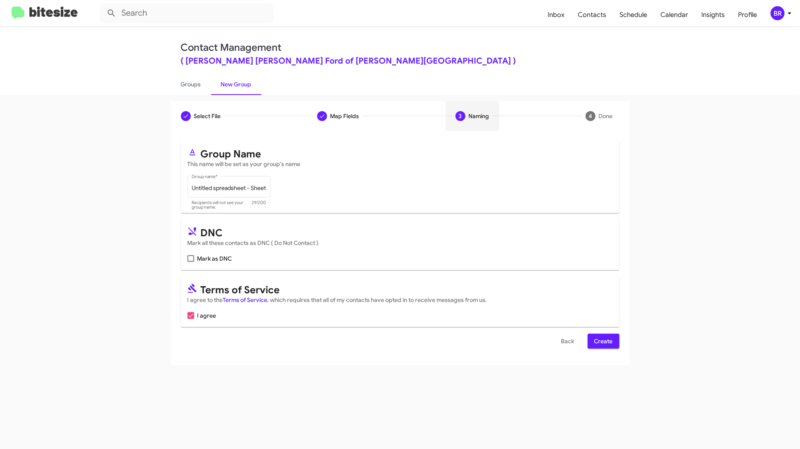
click at [210, 256] on span "Mark as DNC" at bounding box center [214, 259] width 35 height 10
click at [191, 262] on input "Mark as DNC" at bounding box center [190, 262] width 0 height 0
checkbox input "true"
click at [612, 344] on span "Create" at bounding box center [603, 341] width 19 height 15
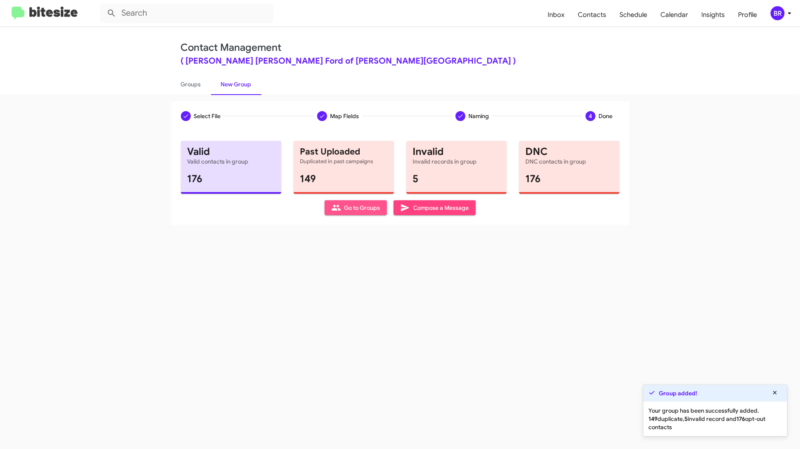
click at [356, 210] on span "Go to Groups" at bounding box center [355, 207] width 49 height 15
type input "in:groups"
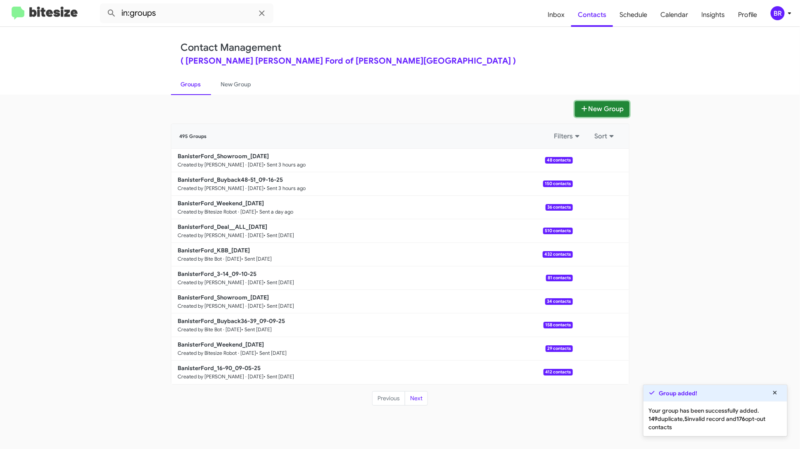
click at [584, 115] on button "New Group" at bounding box center [602, 109] width 55 height 16
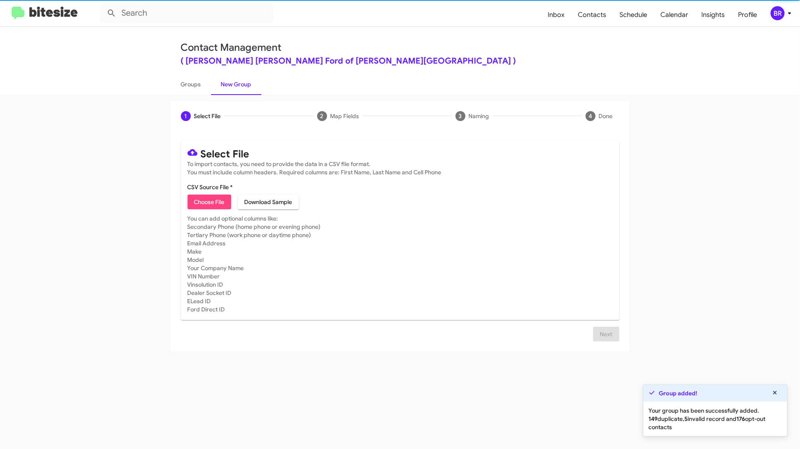
click at [209, 201] on span "Choose File" at bounding box center [209, 201] width 31 height 15
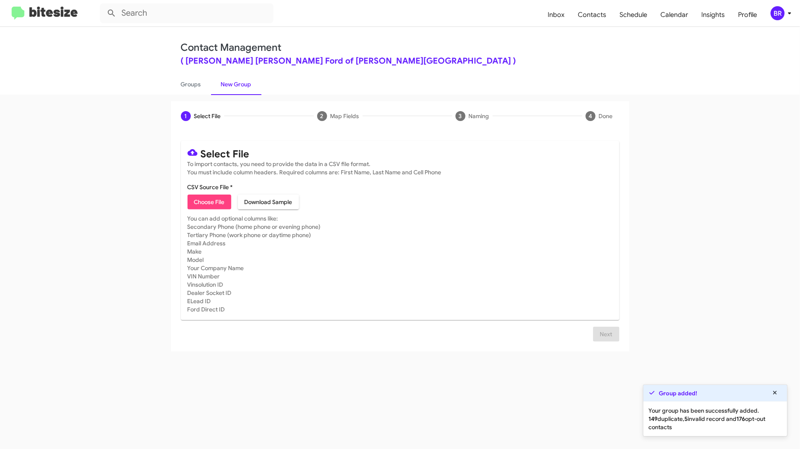
type input "BanFord_OptNov24-Jun25_091625"
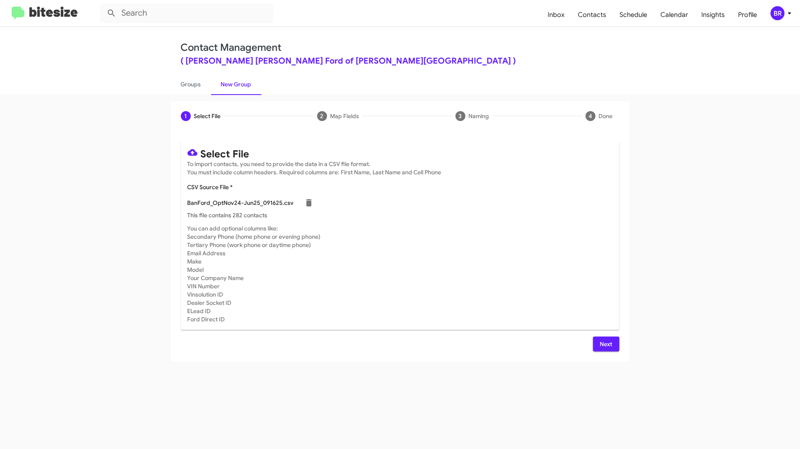
click at [603, 342] on span "Next" at bounding box center [606, 344] width 13 height 15
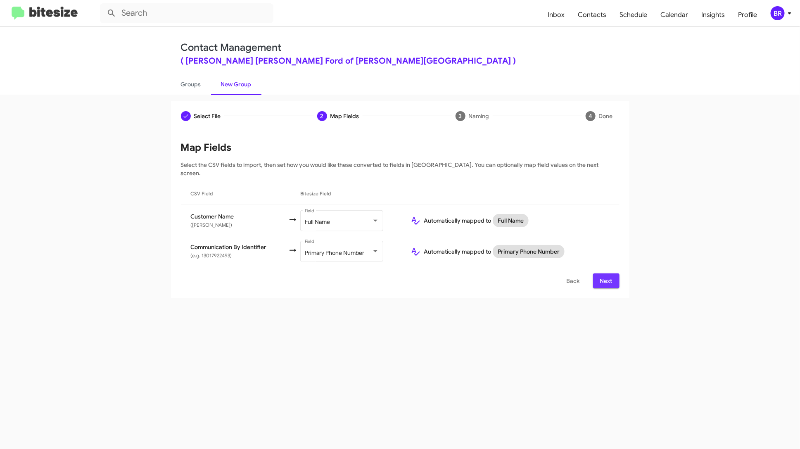
click at [604, 275] on span "Next" at bounding box center [606, 280] width 13 height 15
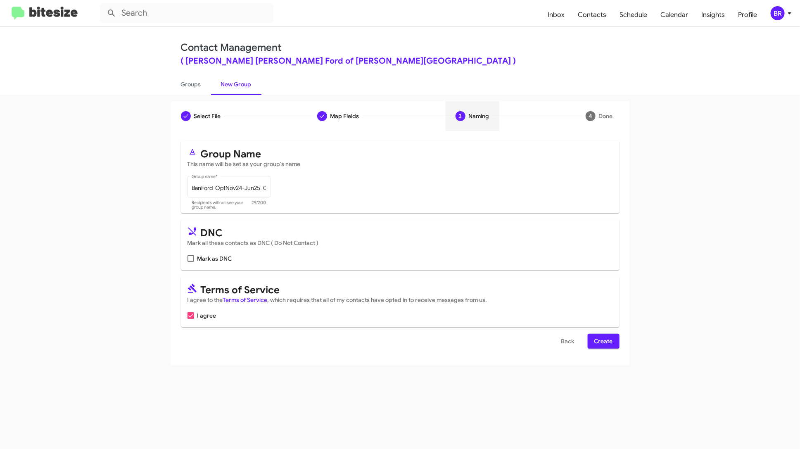
click at [209, 259] on span "Mark as DNC" at bounding box center [214, 259] width 35 height 10
click at [191, 262] on input "Mark as DNC" at bounding box center [190, 262] width 0 height 0
checkbox input "true"
click at [595, 339] on span "Create" at bounding box center [603, 341] width 19 height 15
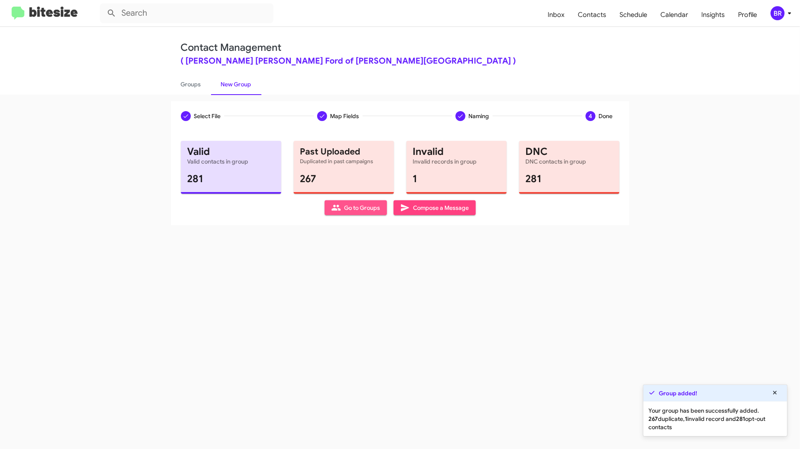
click at [359, 208] on span "Go to Groups" at bounding box center [355, 207] width 49 height 15
type input "in:groups"
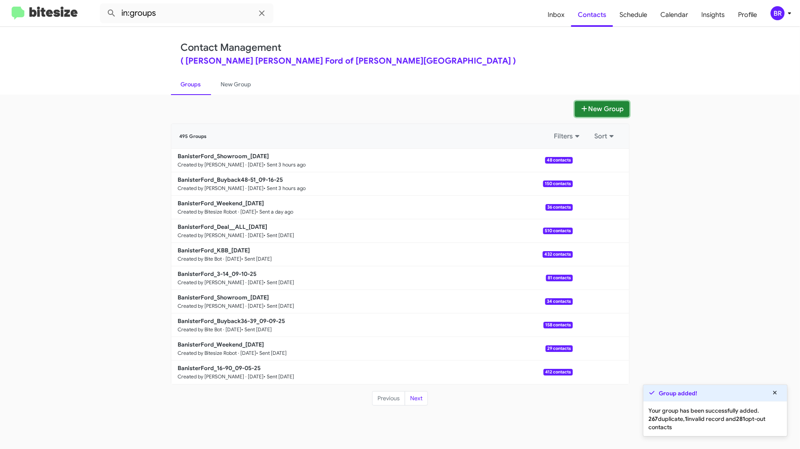
click at [596, 112] on button "New Group" at bounding box center [602, 109] width 55 height 16
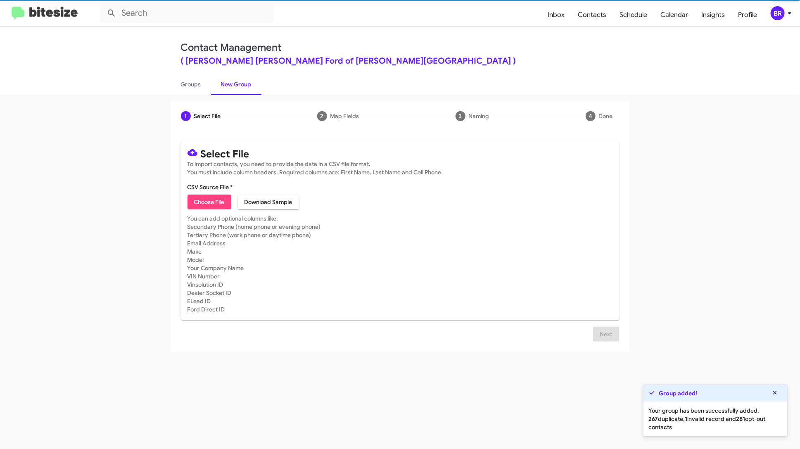
click at [216, 203] on span "Choose File" at bounding box center [209, 201] width 31 height 15
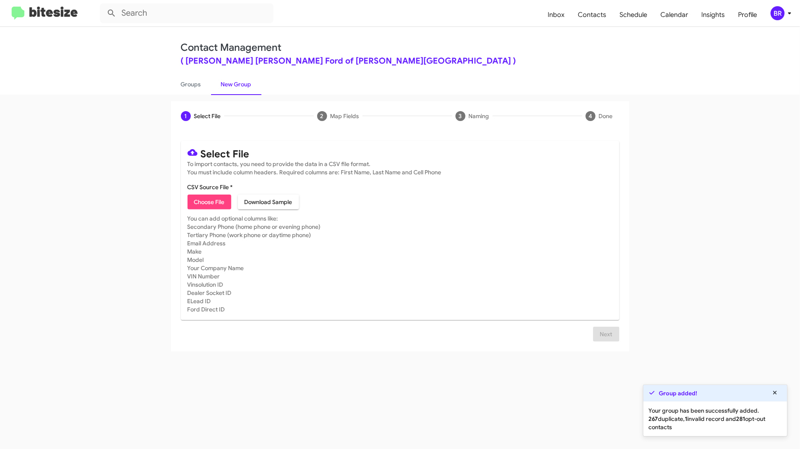
type input "BanFord_OptJun25-Sep25_091625"
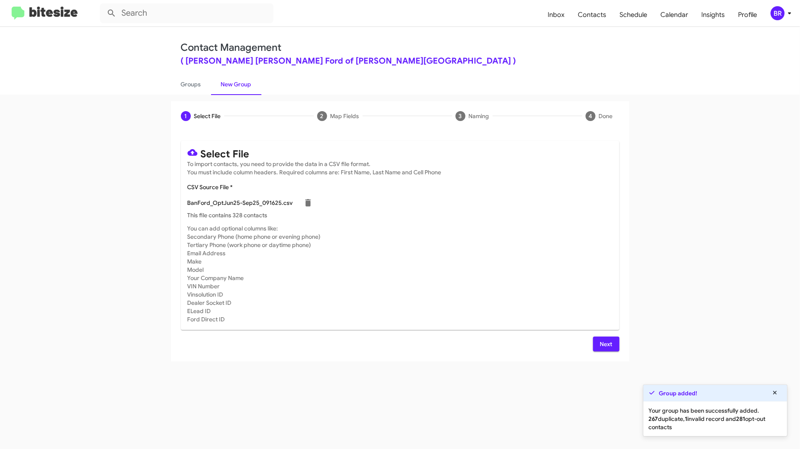
click at [605, 340] on span "Next" at bounding box center [606, 344] width 13 height 15
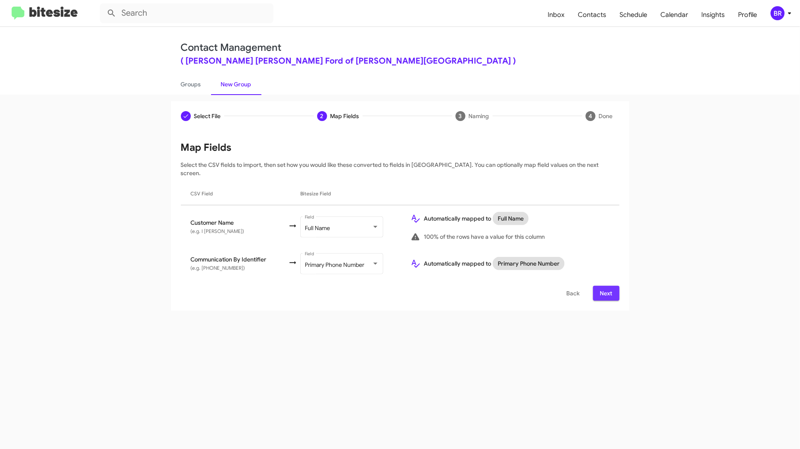
click at [609, 286] on span "Next" at bounding box center [606, 293] width 13 height 15
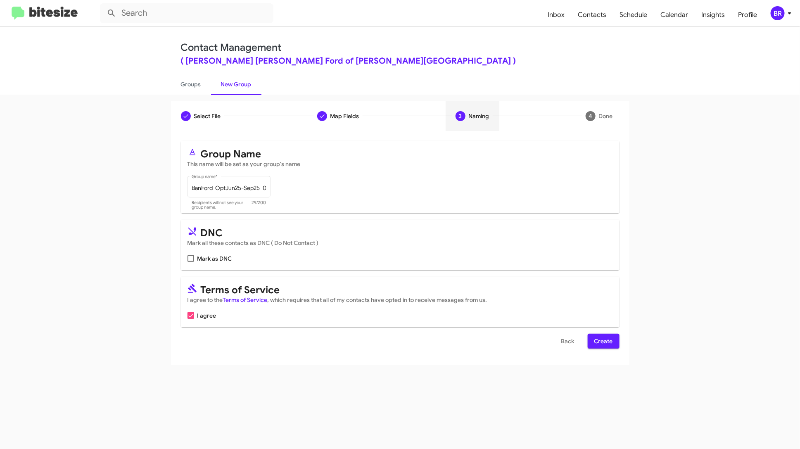
click at [223, 260] on span "Mark as DNC" at bounding box center [214, 259] width 35 height 10
click at [191, 262] on input "Mark as DNC" at bounding box center [190, 262] width 0 height 0
checkbox input "true"
click at [605, 337] on span "Create" at bounding box center [603, 341] width 19 height 15
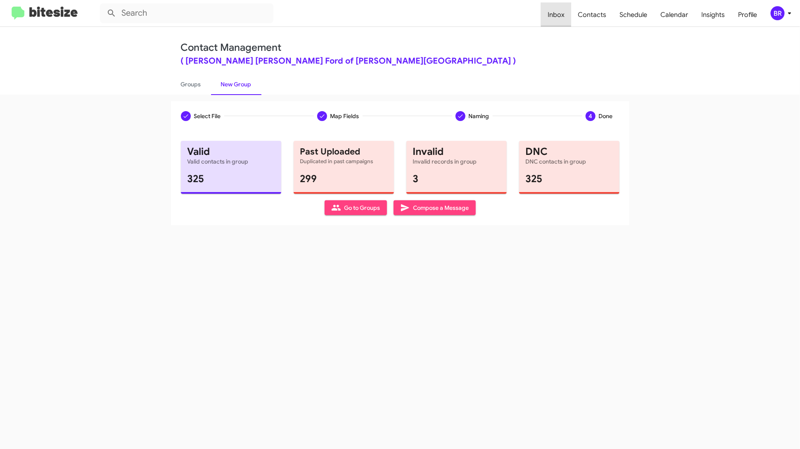
click at [565, 11] on span "Inbox" at bounding box center [556, 15] width 30 height 24
